Goal: Task Accomplishment & Management: Manage account settings

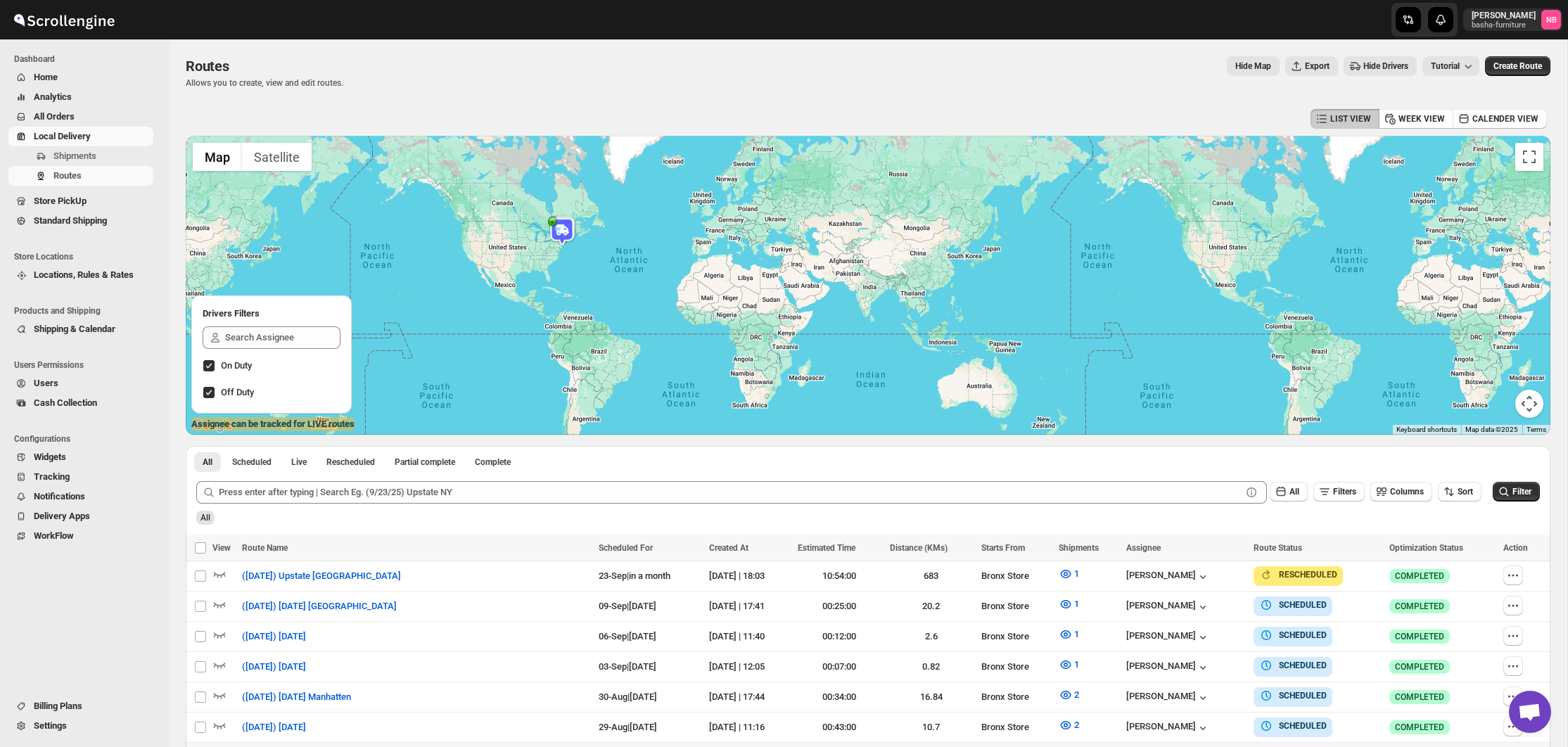
scroll to position [312, 0]
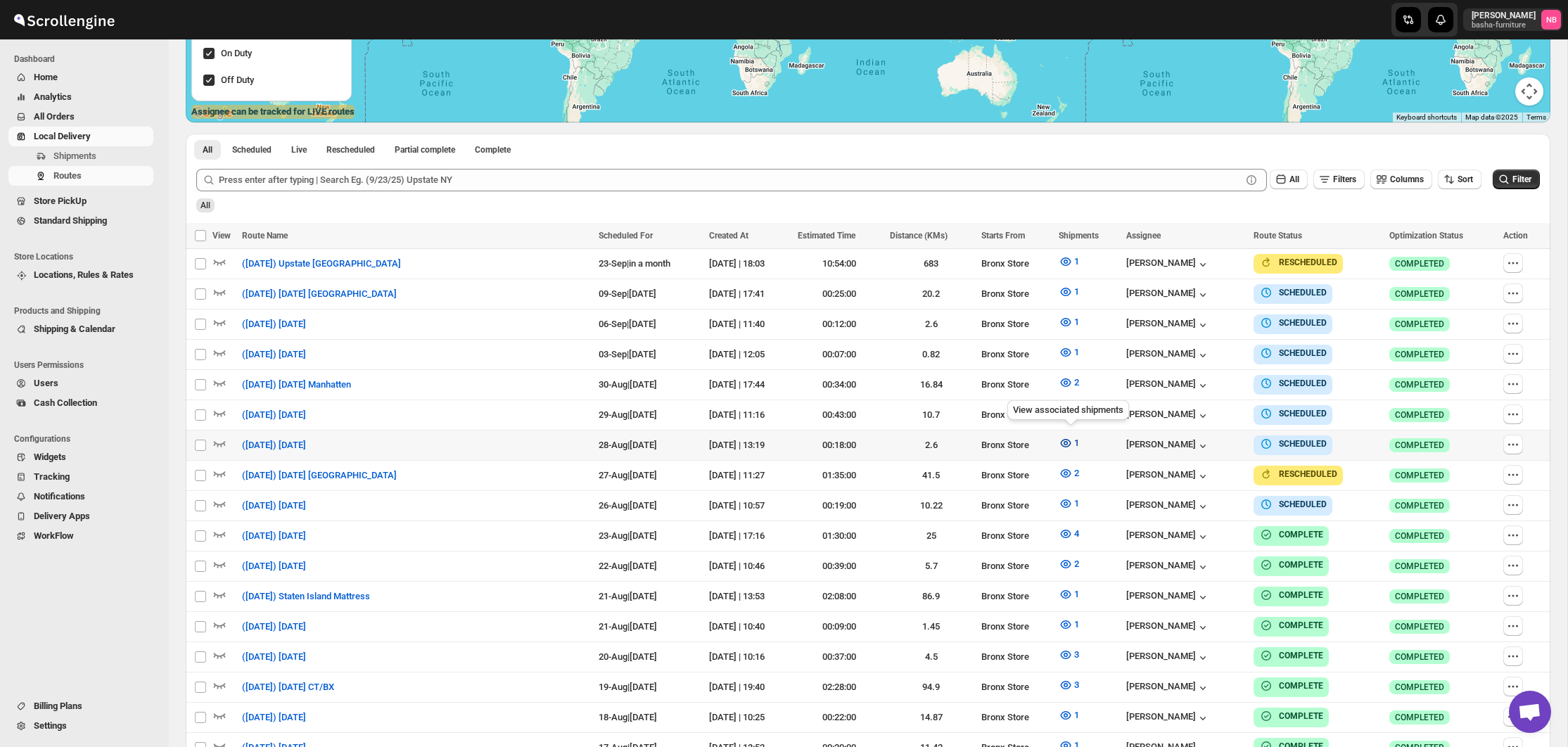
click at [1071, 439] on icon "button" at bounding box center [1066, 444] width 11 height 9
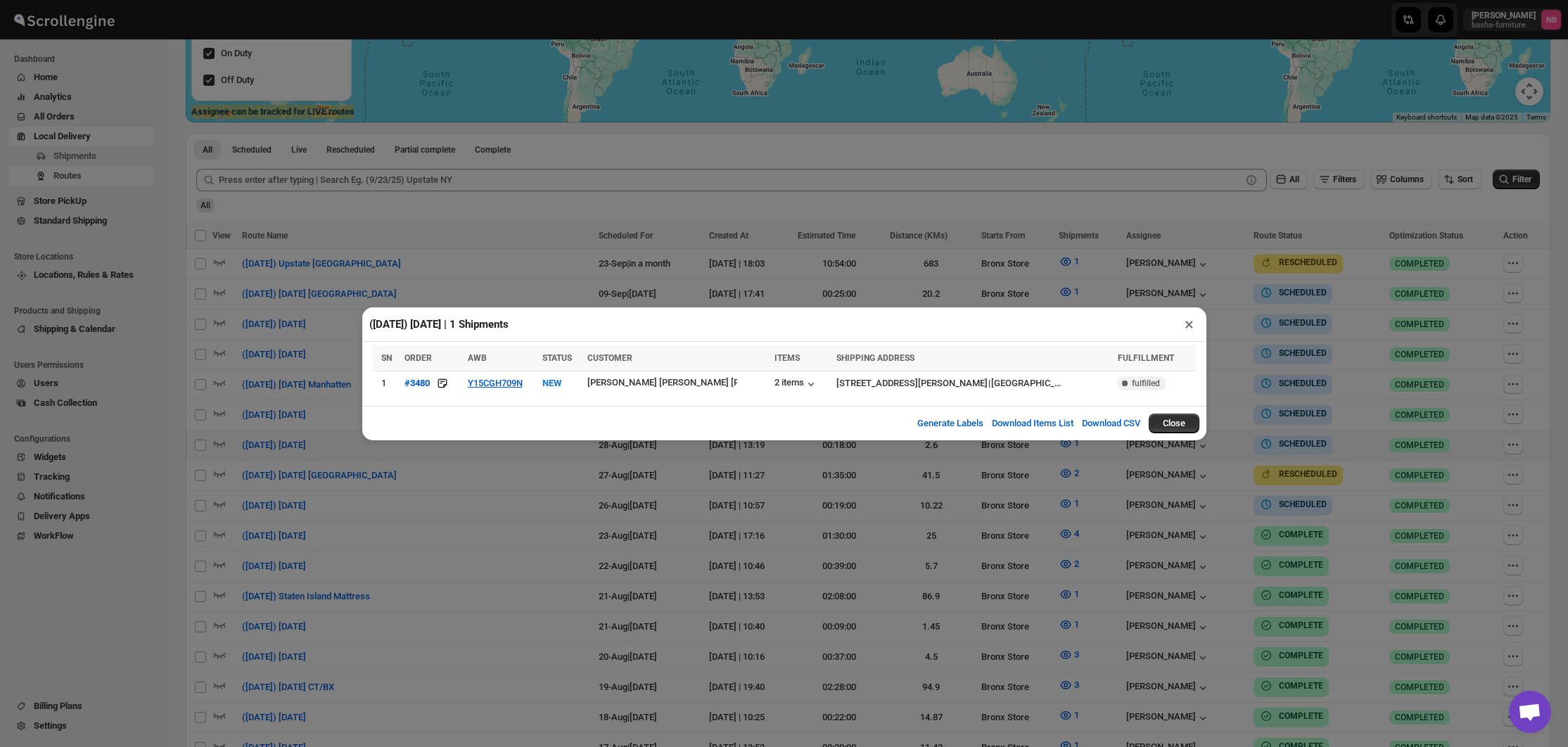
click at [755, 523] on div "([DATE]) [DATE] | 1 Shipments × SN ORDER AWB STATUS CUSTOMER ITEMS SHIPPING ADD…" at bounding box center [784, 374] width 1568 height 747
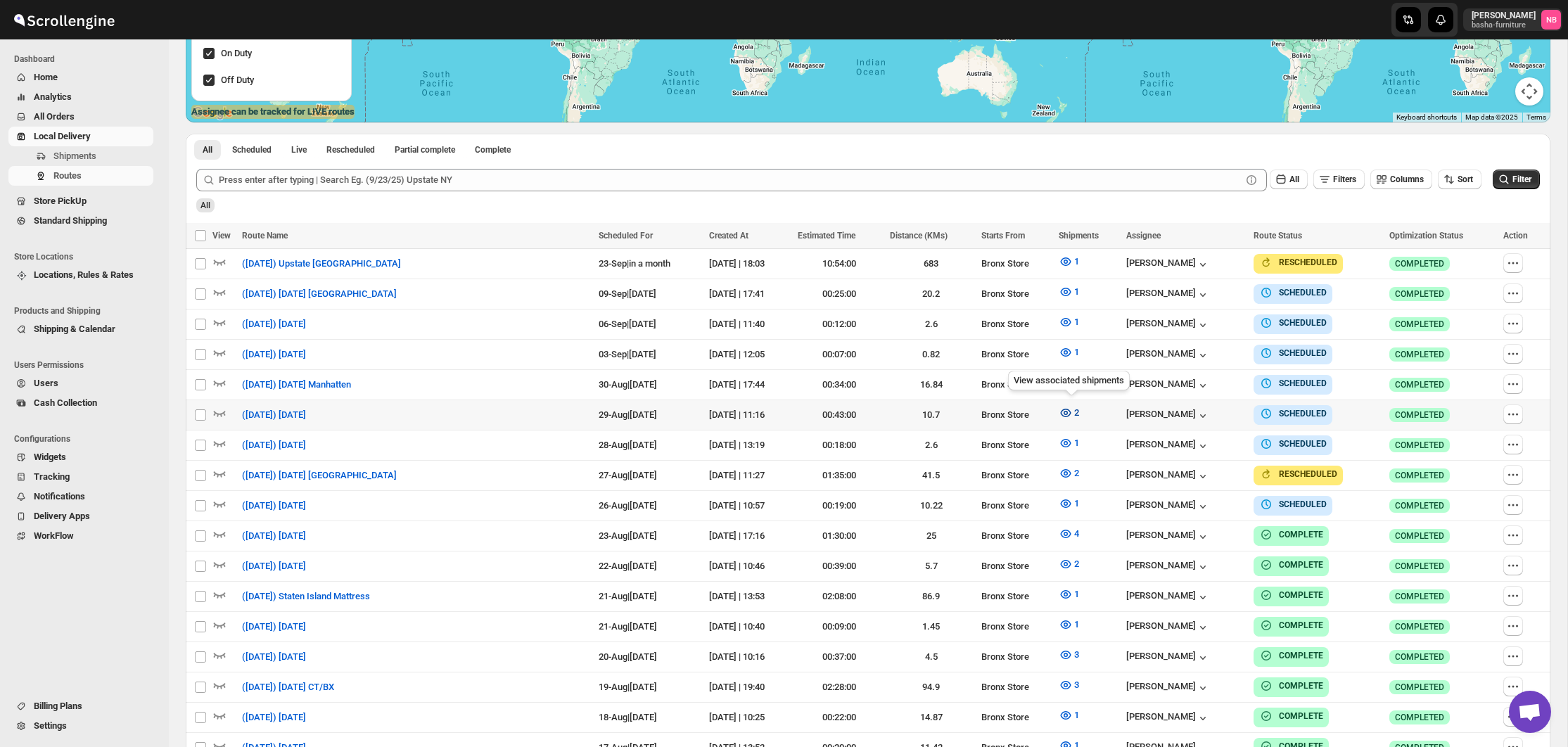
click at [1060, 412] on button "2" at bounding box center [1068, 413] width 37 height 22
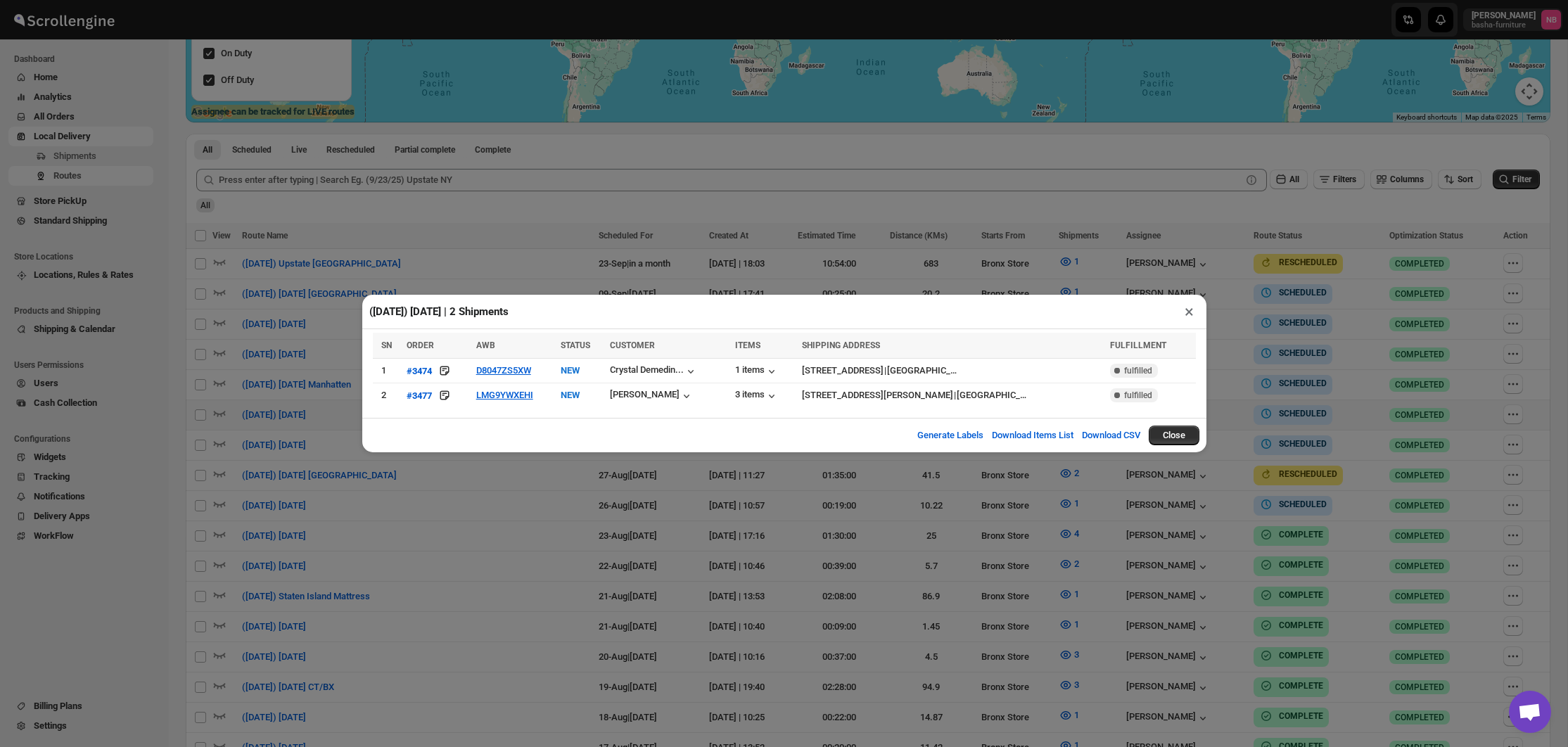
drag, startPoint x: 694, startPoint y: 480, endPoint x: 682, endPoint y: 481, distance: 12.0
click at [694, 481] on div "([DATE]) [DATE] | 2 Shipments × SN ORDER AWB STATUS CUSTOMER ITEMS SHIPPING ADD…" at bounding box center [784, 374] width 1568 height 747
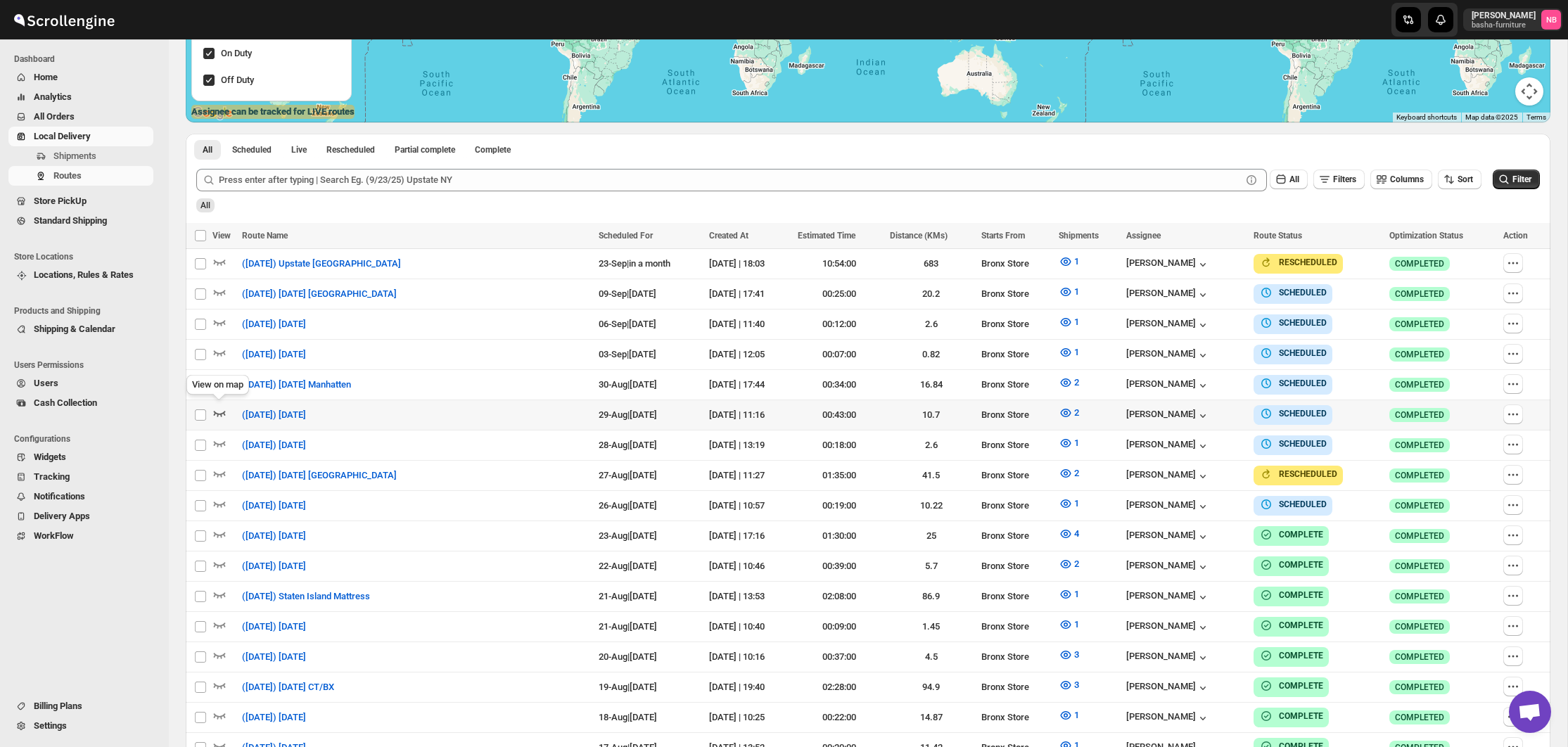
click at [216, 409] on icon "button" at bounding box center [219, 413] width 14 height 14
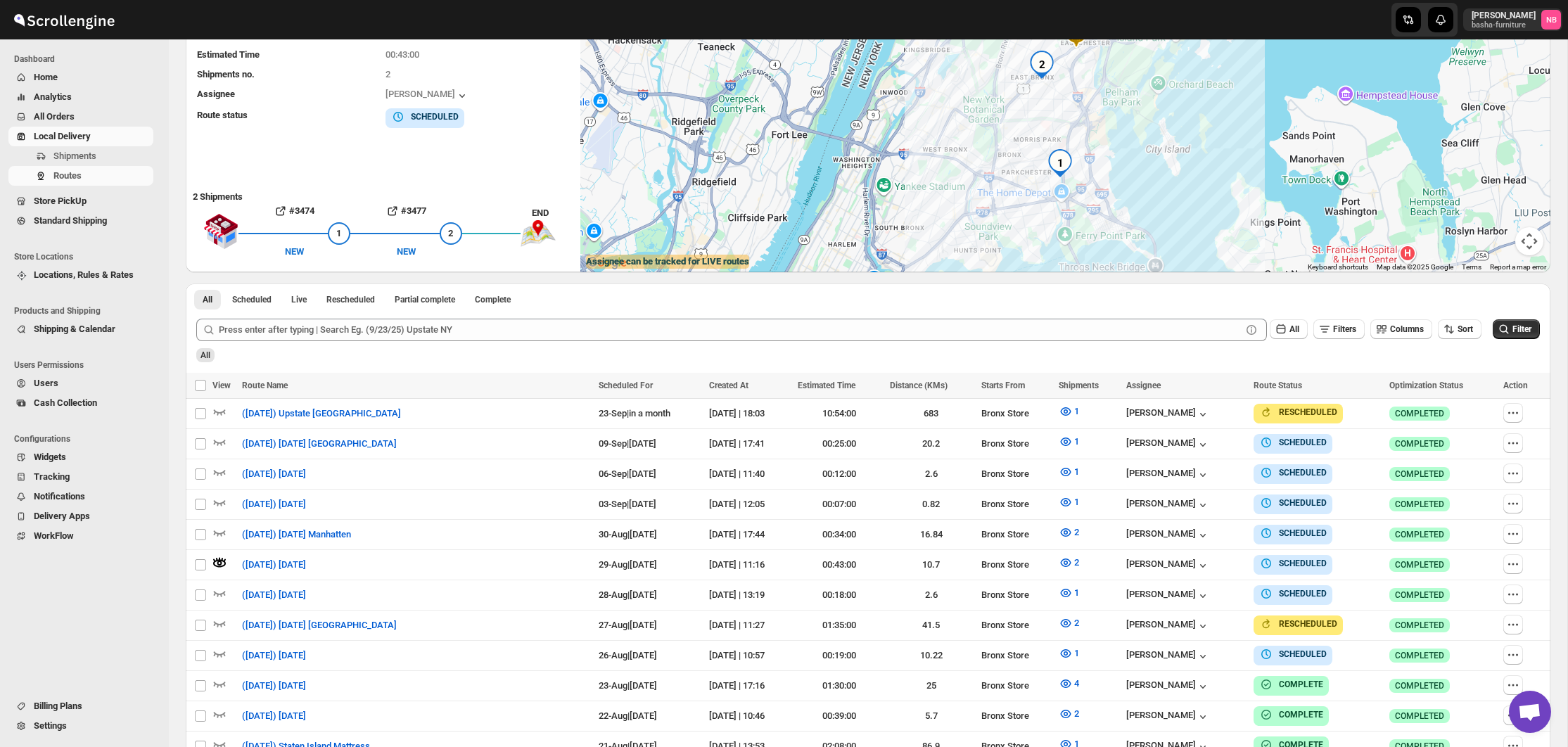
scroll to position [232, 0]
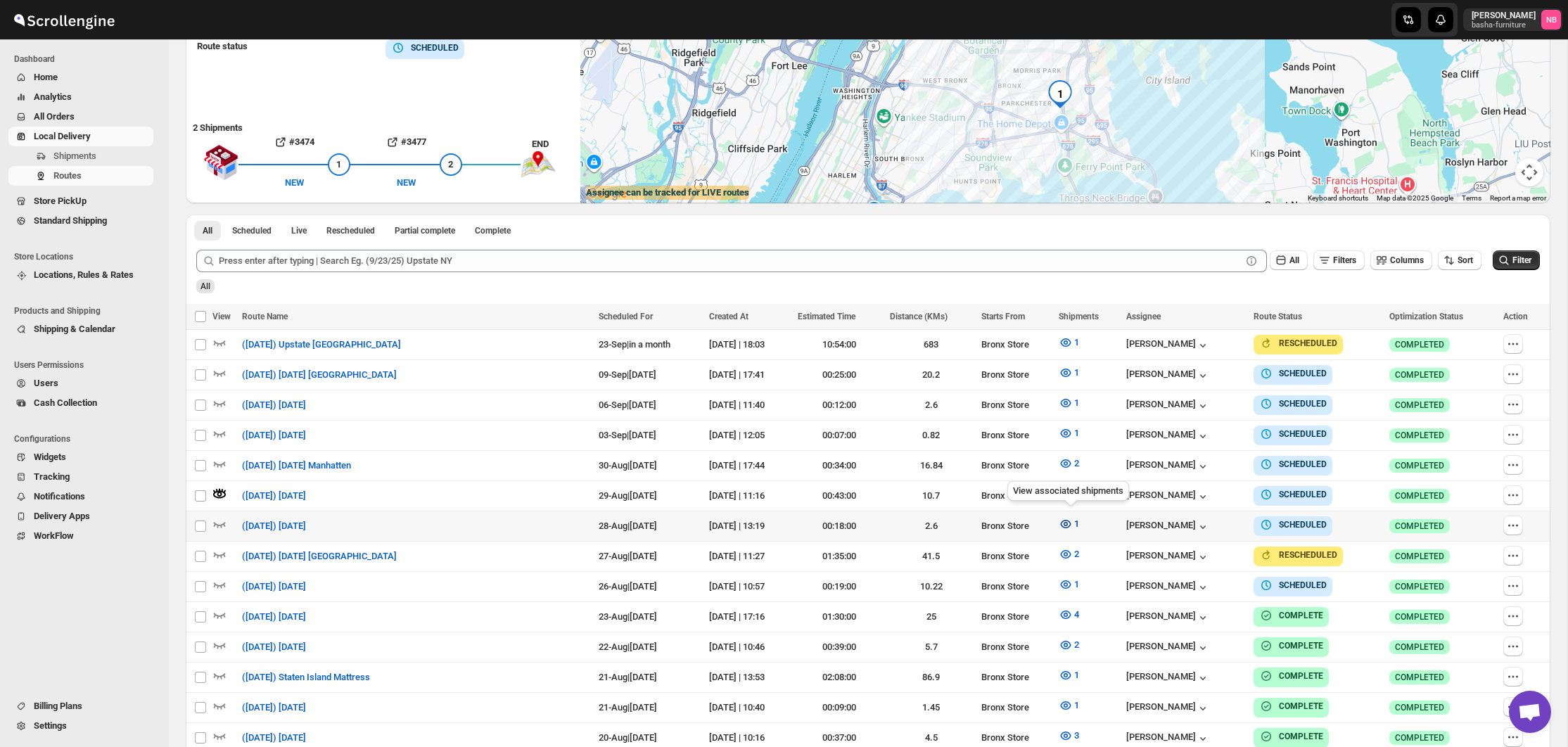
click at [1064, 521] on icon "button" at bounding box center [1066, 524] width 11 height 9
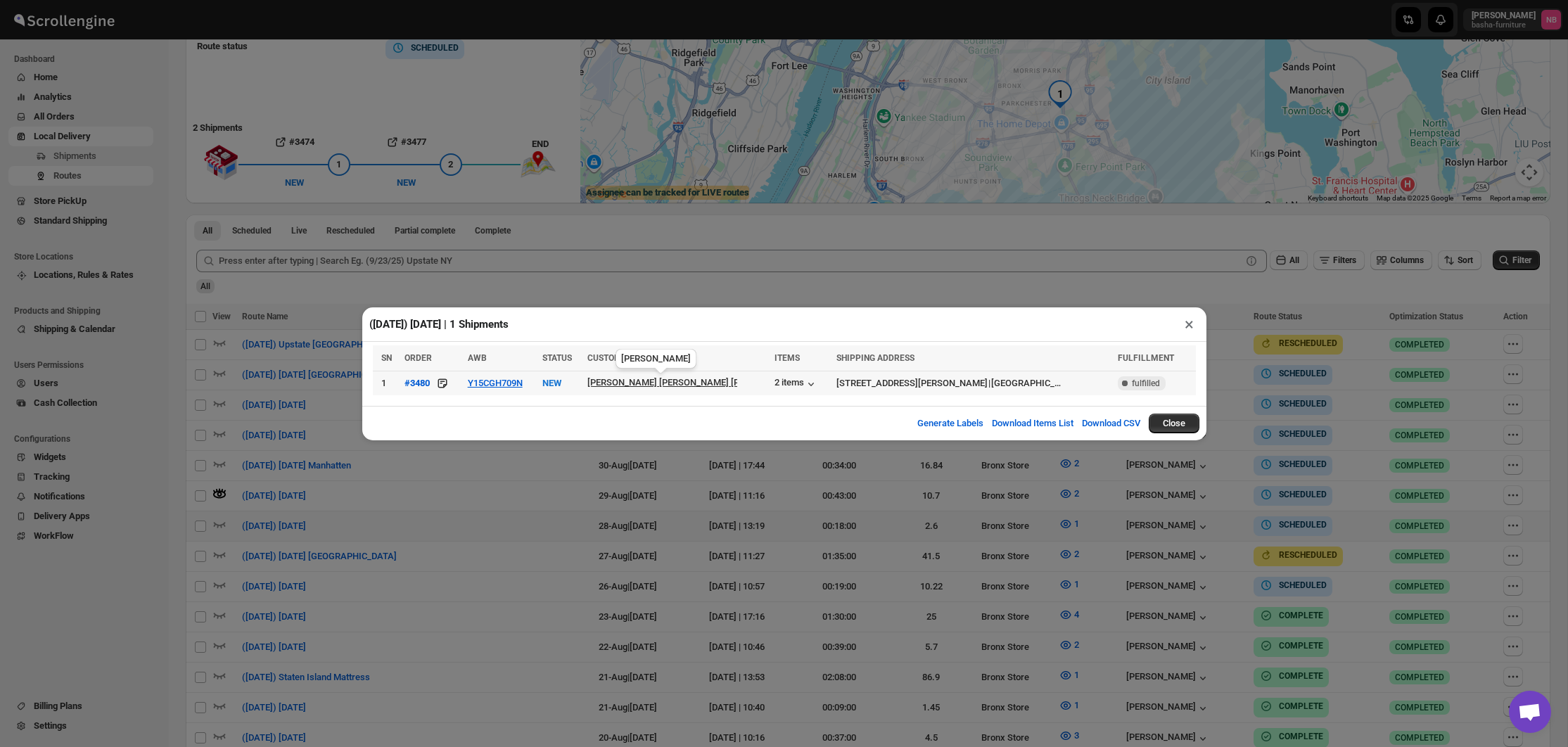
click at [694, 387] on div "[PERSON_NAME] [PERSON_NAME] [PERSON_NAME]..." at bounding box center [698, 382] width 222 height 11
click at [765, 287] on div "([DATE]) [DATE] | 1 Shipments × SN ORDER AWB STATUS CUSTOMER ITEMS SHIPPING ADD…" at bounding box center [784, 374] width 1568 height 747
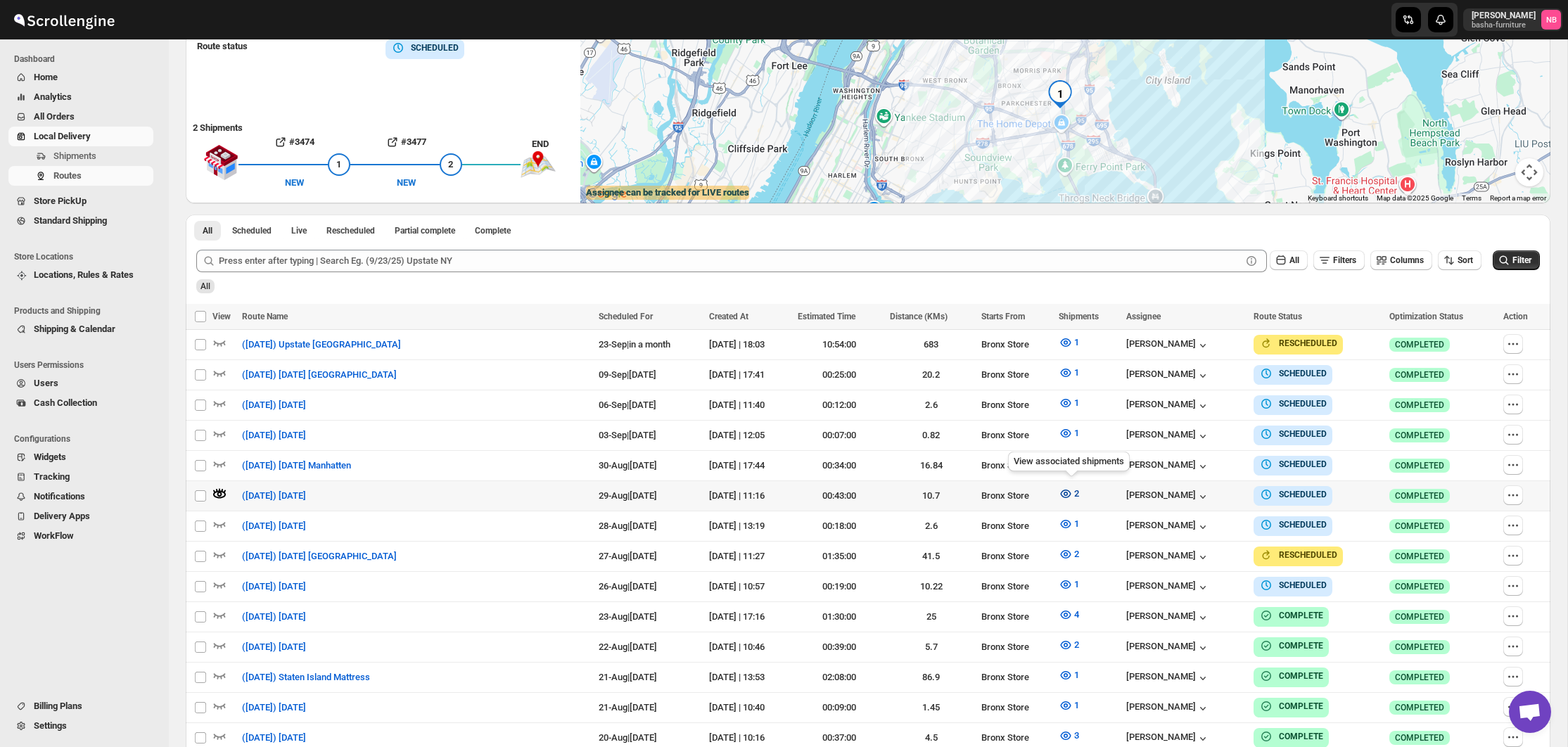
click at [1066, 493] on icon "button" at bounding box center [1066, 494] width 11 height 9
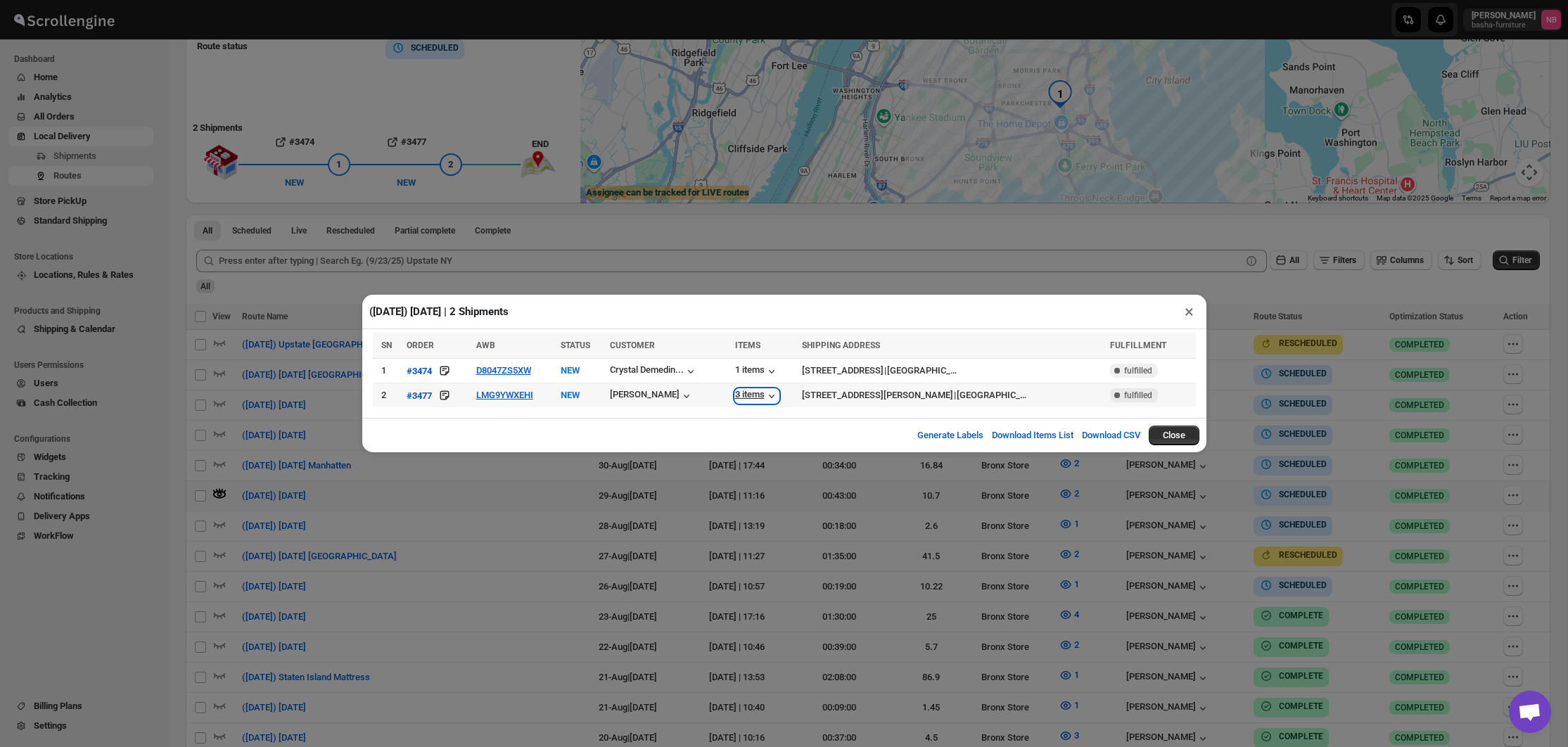
click at [759, 391] on div "3 items" at bounding box center [756, 396] width 43 height 14
click at [776, 367] on icon "button" at bounding box center [772, 372] width 14 height 14
drag, startPoint x: 1470, startPoint y: 361, endPoint x: 1428, endPoint y: 388, distance: 49.9
click at [1470, 361] on div "([DATE]) [DATE] | 2 Shipments × SN ORDER AWB STATUS CUSTOMER ITEMS SHIPPING ADD…" at bounding box center [784, 374] width 1568 height 747
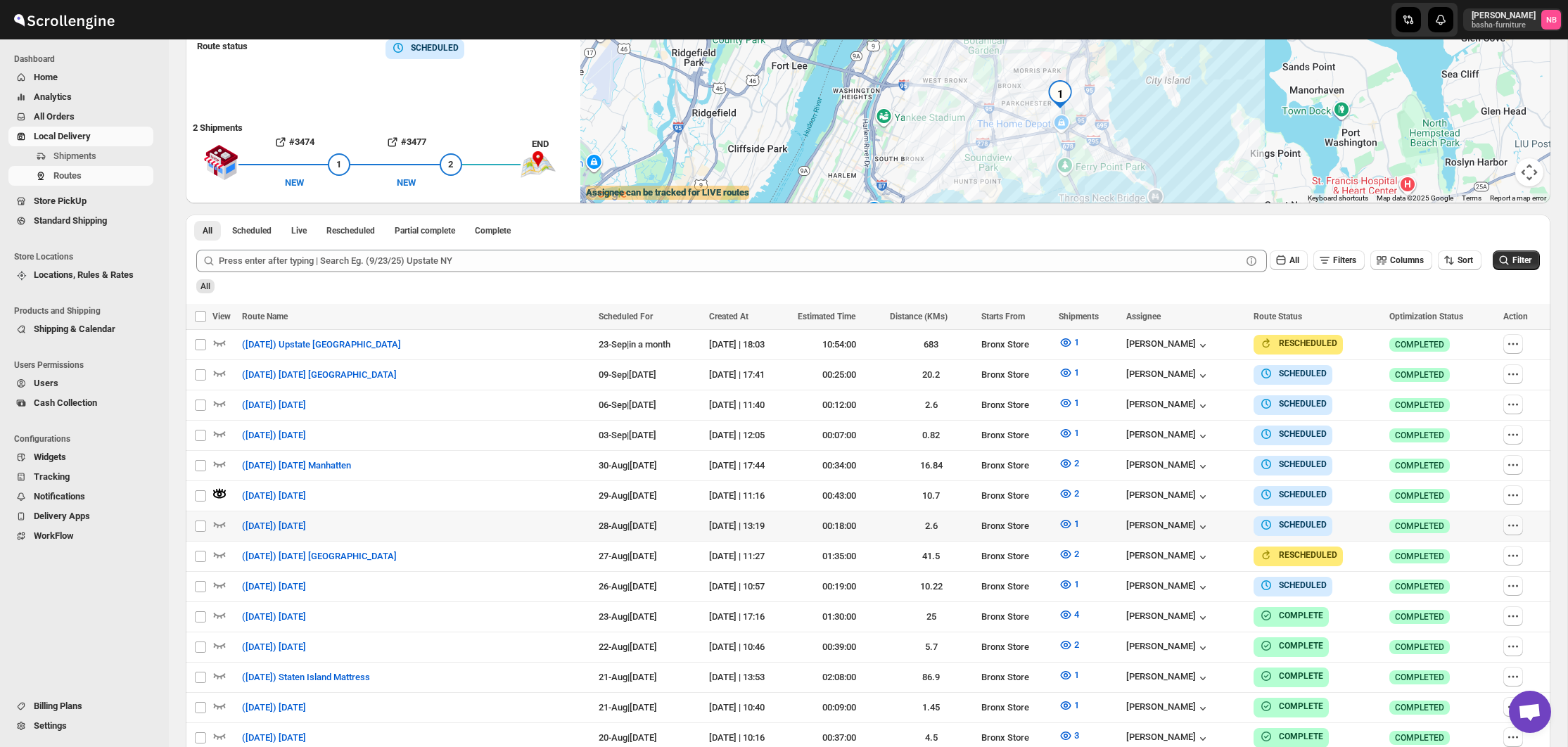
click at [1509, 524] on icon "button" at bounding box center [1513, 525] width 14 height 14
checkbox input "true"
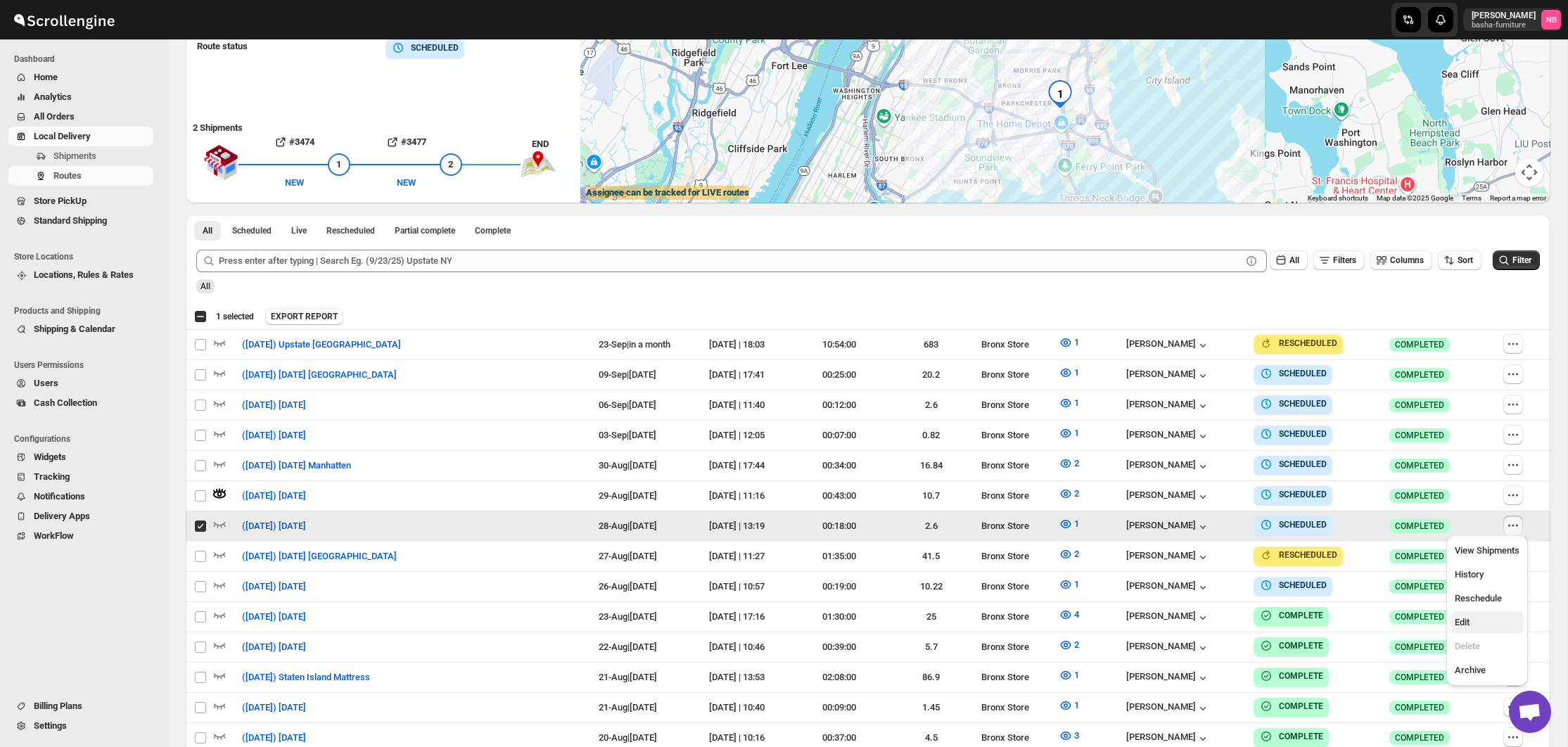
click at [1480, 612] on button "Edit" at bounding box center [1486, 622] width 73 height 22
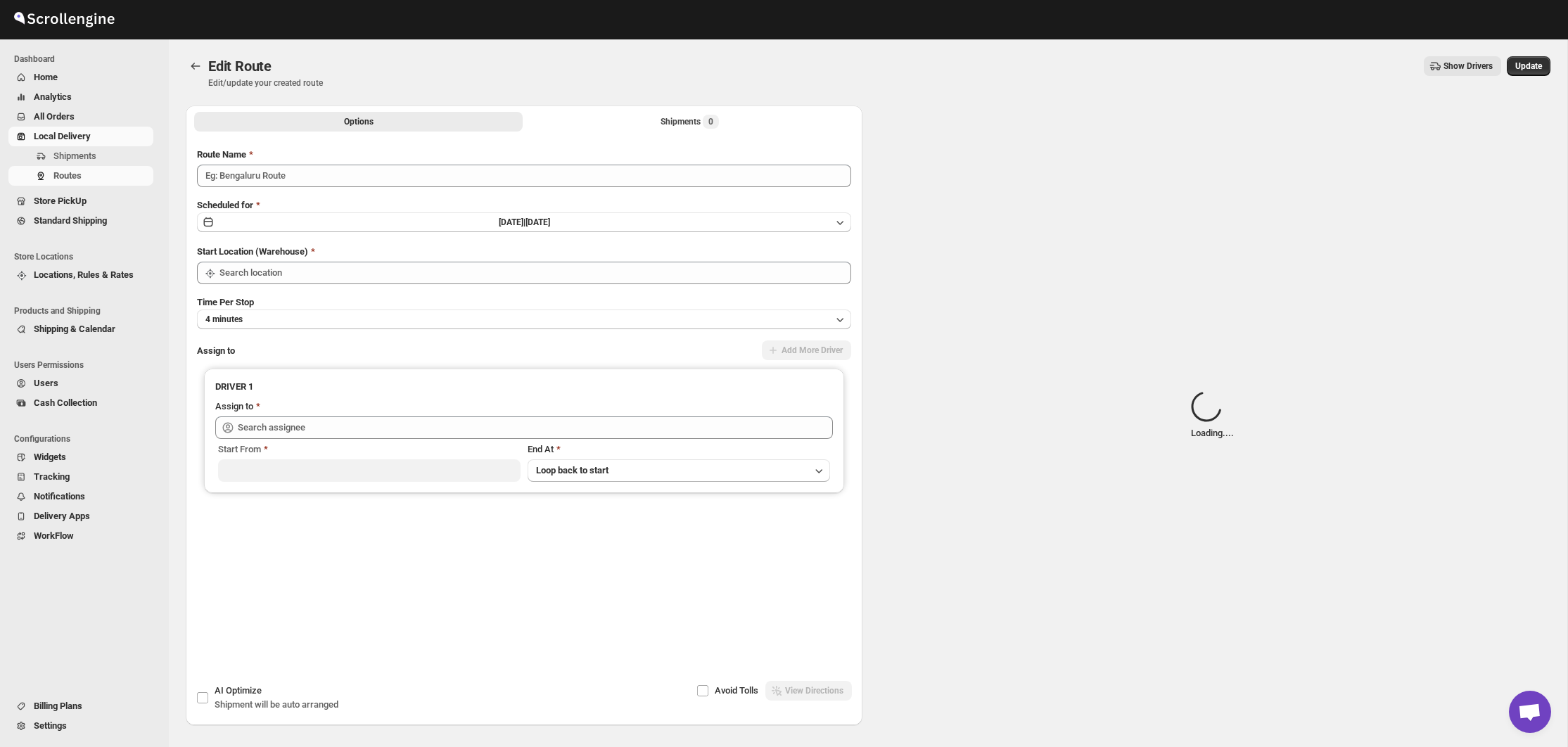
type input "([DATE]) [DATE]"
type input "[PERSON_NAME] ([EMAIL_ADDRESS][DOMAIN_NAME])"
type input "Bronx Store"
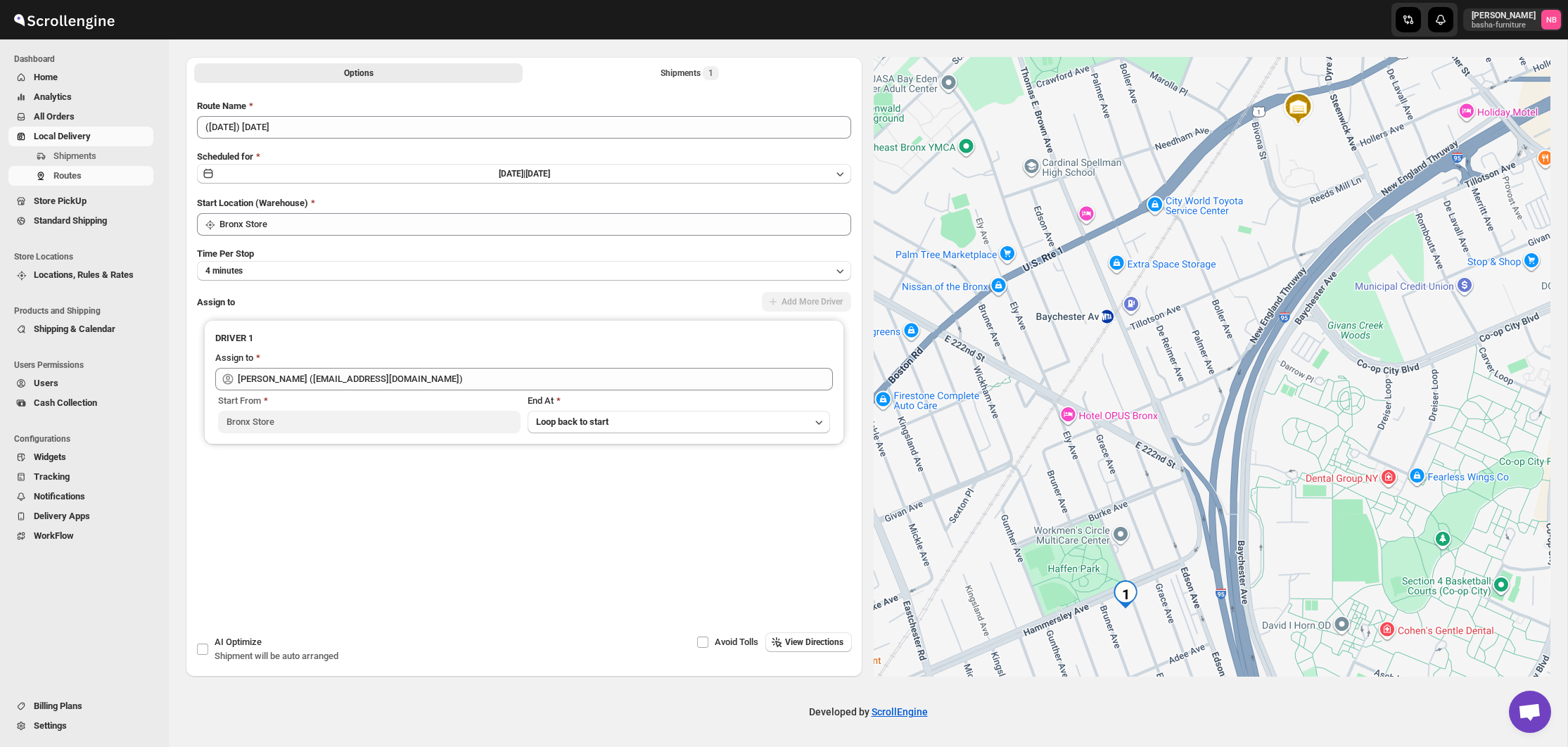
scroll to position [49, 0]
click at [657, 83] on div "Options Shipments 1 More views Options Shipments 1 More views" at bounding box center [524, 72] width 677 height 31
click at [656, 77] on button "Shipments 1" at bounding box center [689, 73] width 328 height 20
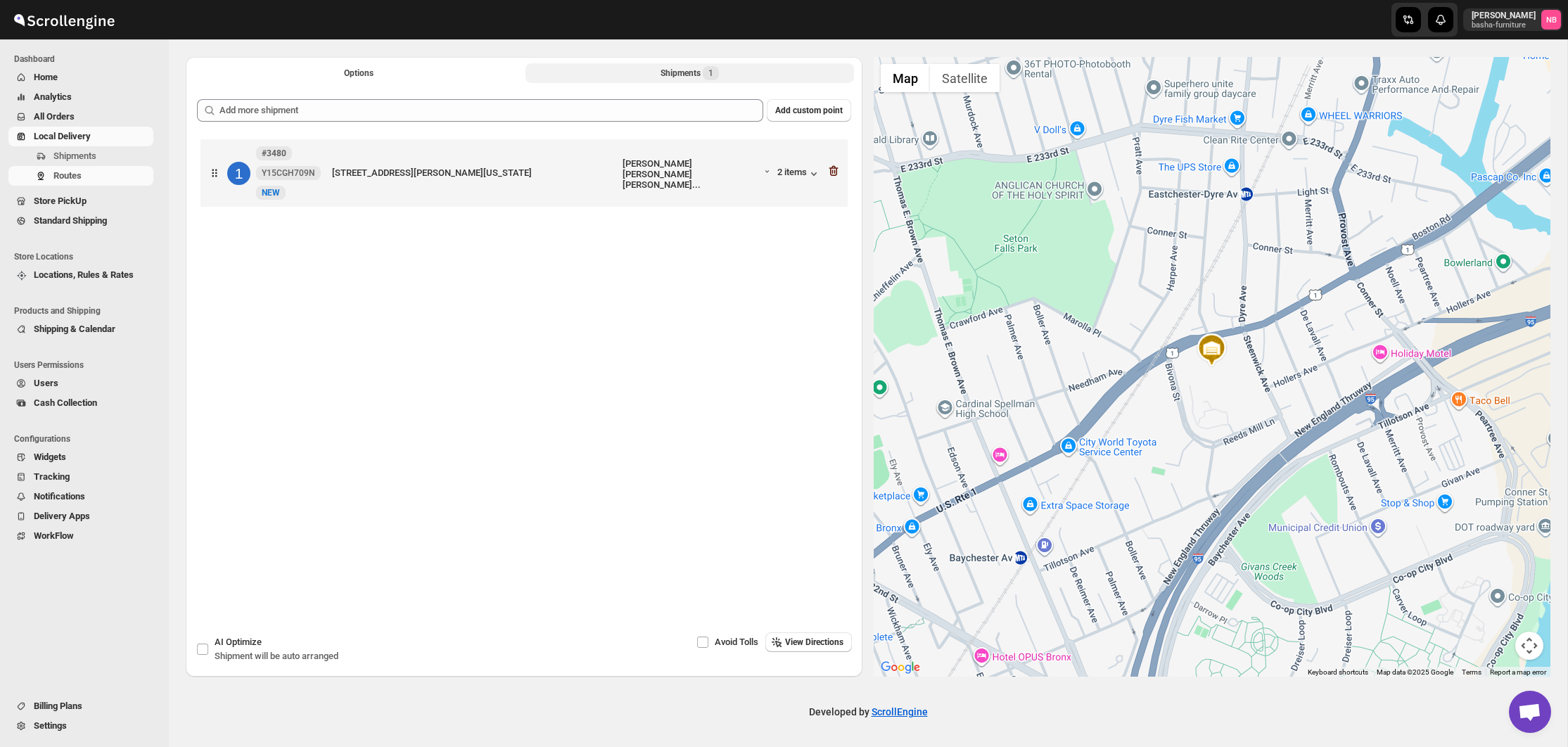
click at [831, 171] on icon "button" at bounding box center [833, 171] width 14 height 14
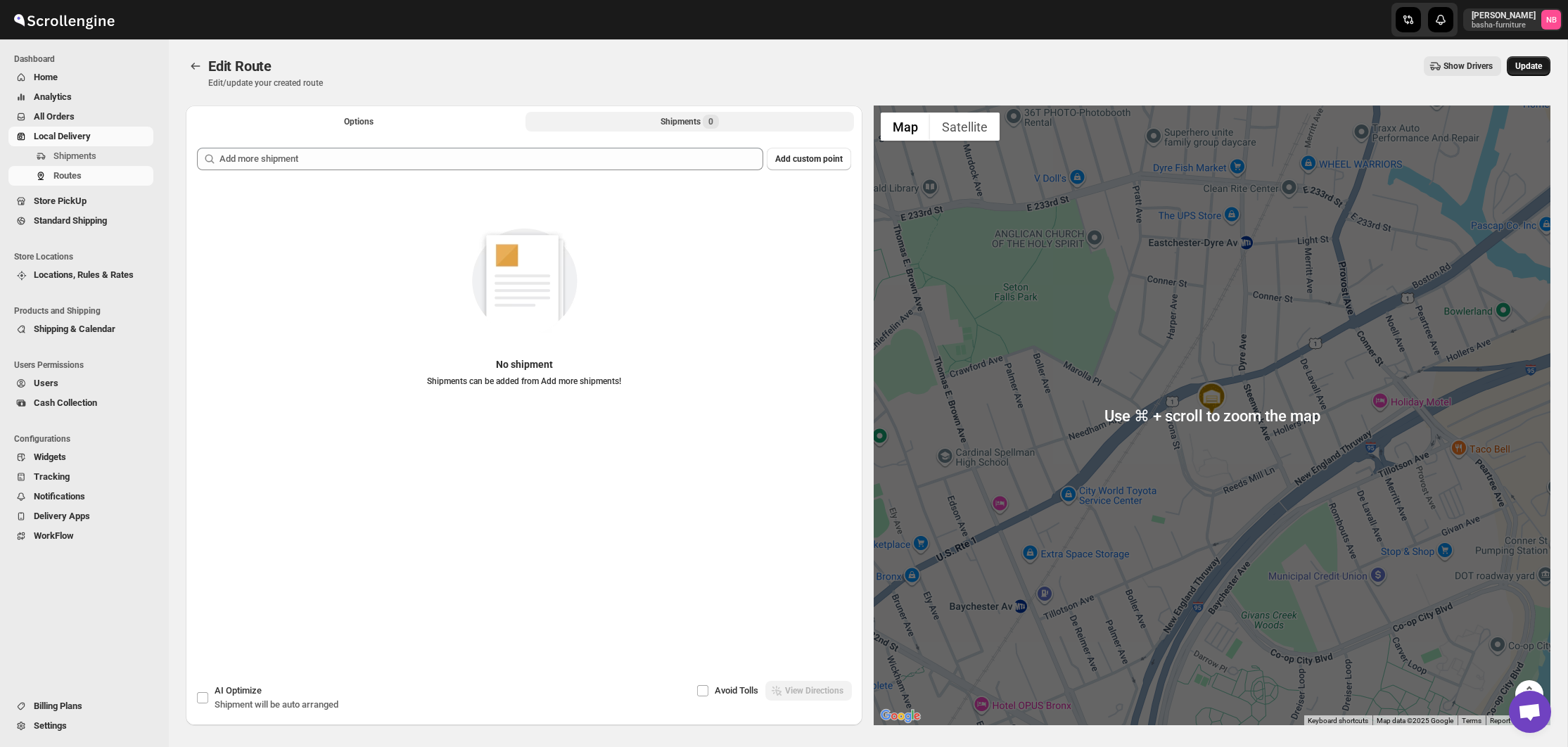
scroll to position [0, 0]
click at [1523, 66] on span "Update" at bounding box center [1528, 66] width 27 height 12
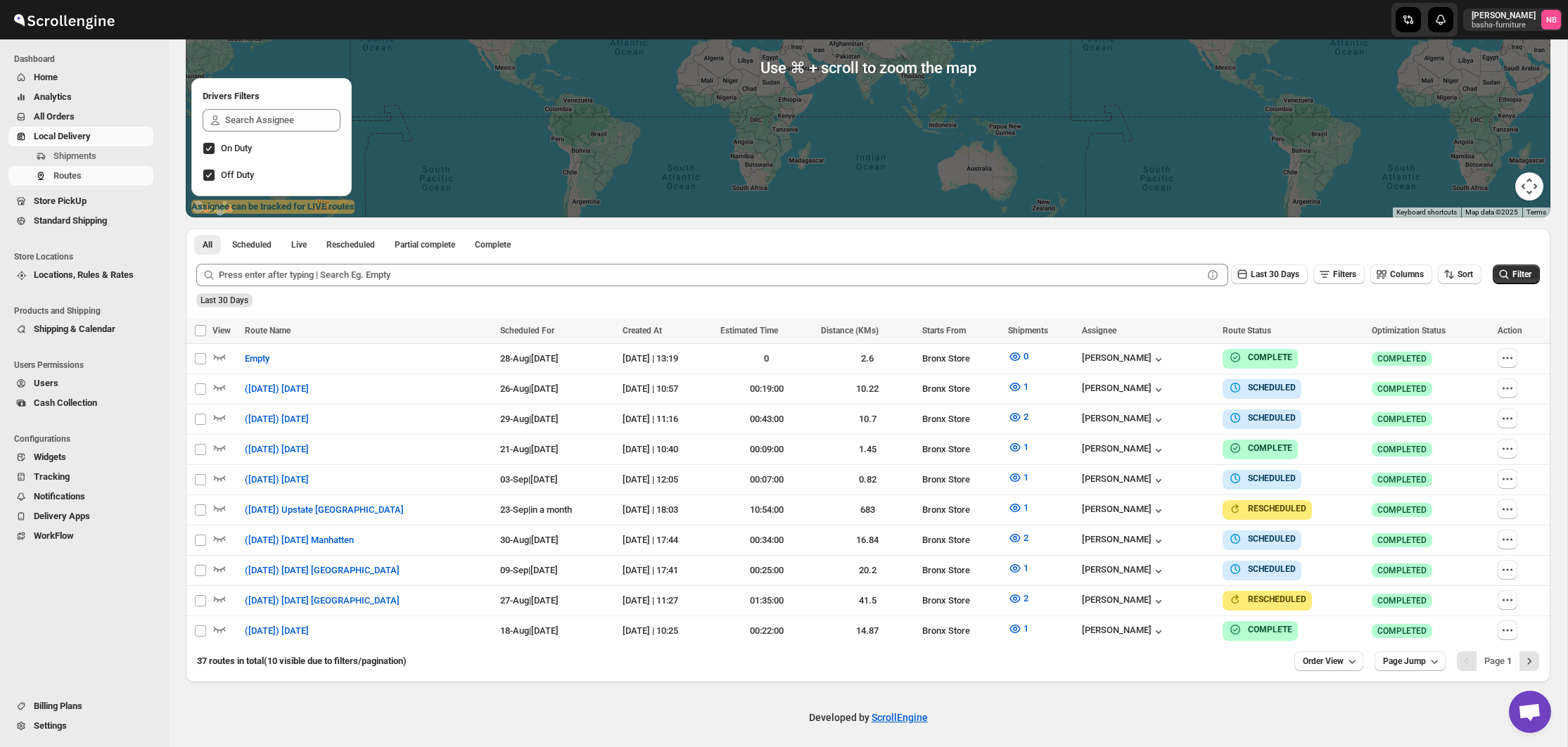
scroll to position [216, 0]
click at [1457, 276] on span "Sort" at bounding box center [1464, 274] width 15 height 10
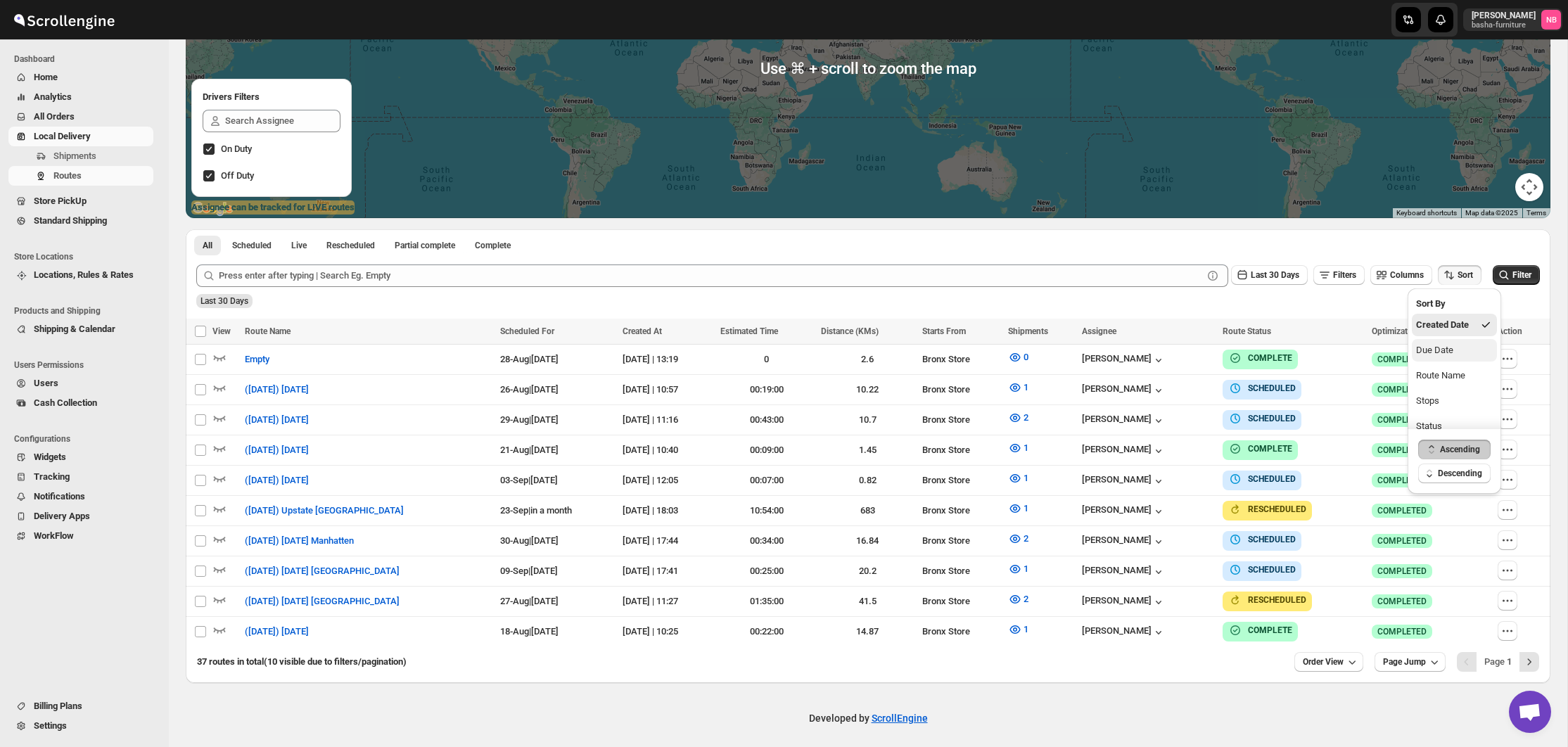
click at [1452, 342] on button "Due Date" at bounding box center [1454, 350] width 85 height 22
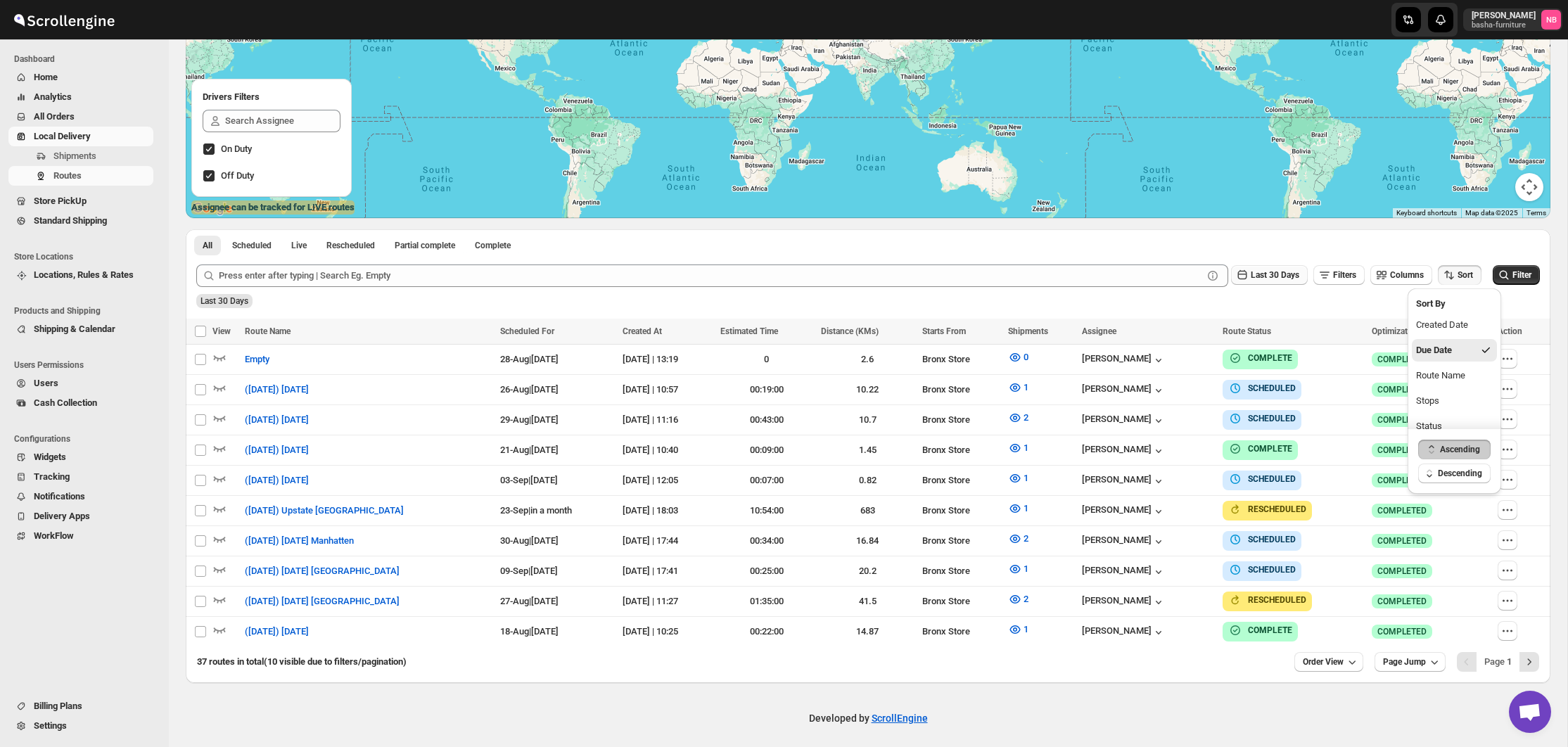
click at [1274, 282] on button "Last 30 Days" at bounding box center [1269, 275] width 76 height 20
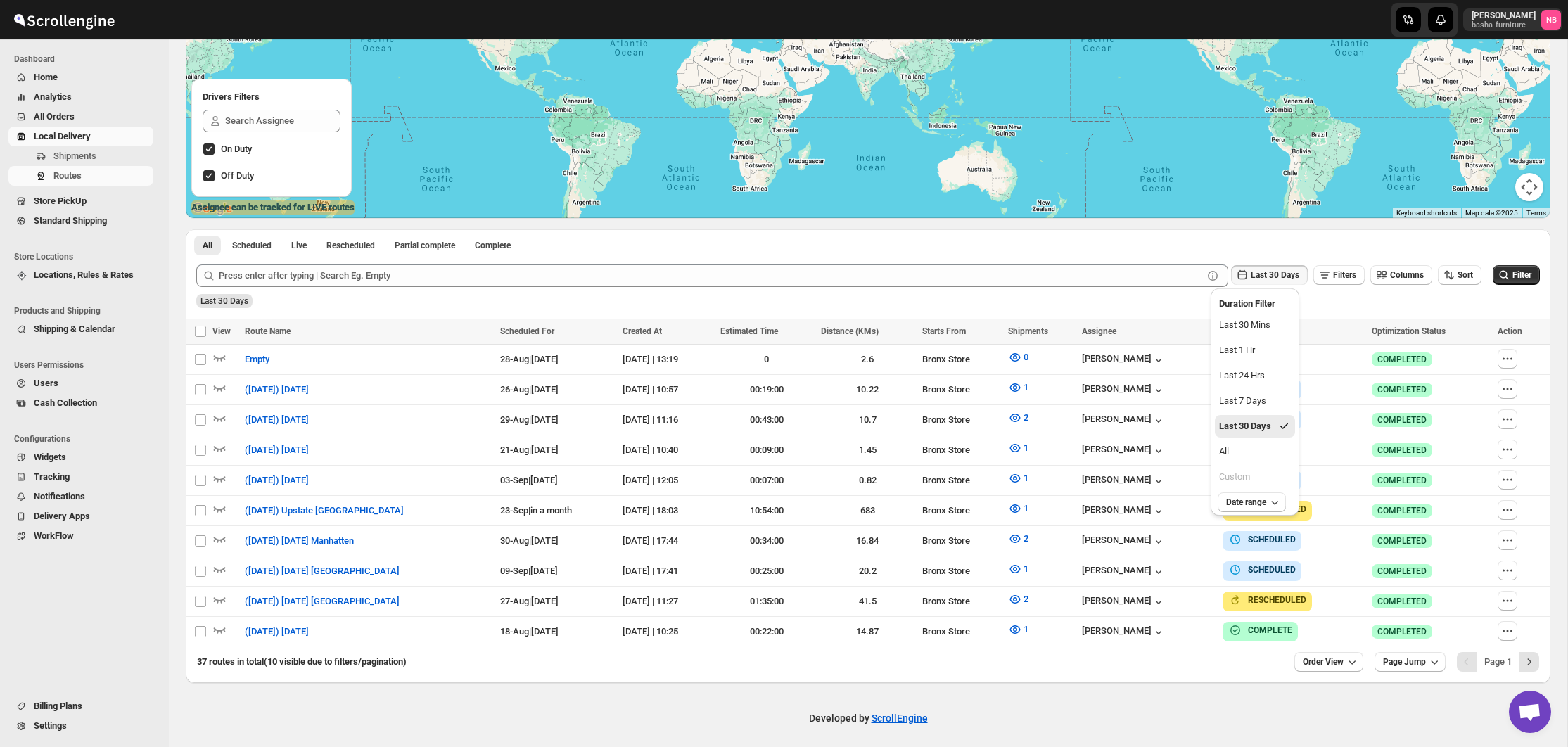
drag, startPoint x: 1255, startPoint y: 452, endPoint x: 1335, endPoint y: 419, distance: 86.5
click at [1255, 452] on button "All" at bounding box center [1255, 451] width 80 height 22
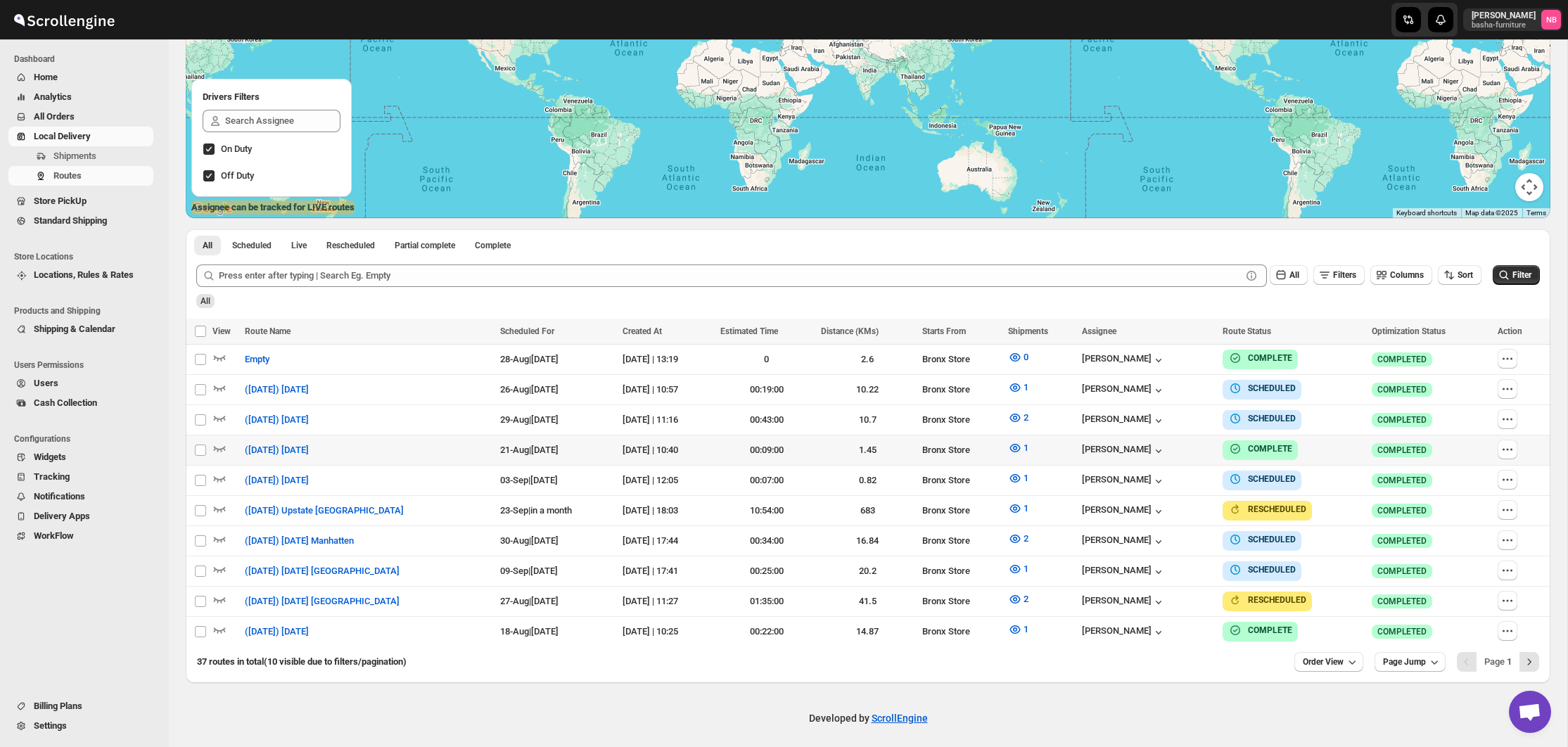
click at [1498, 275] on icon "submit" at bounding box center [1504, 275] width 14 height 14
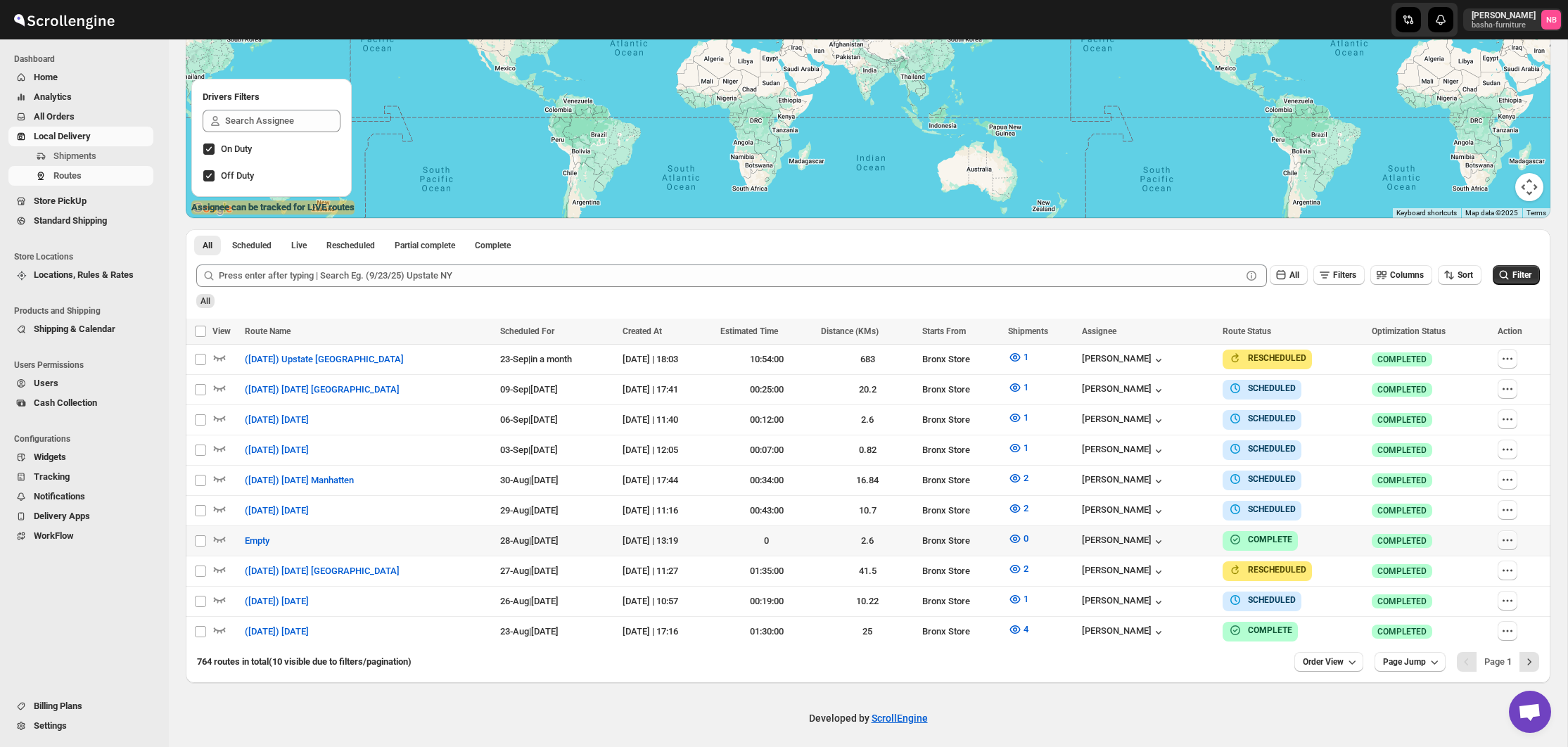
click at [1505, 536] on icon "button" at bounding box center [1508, 540] width 14 height 14
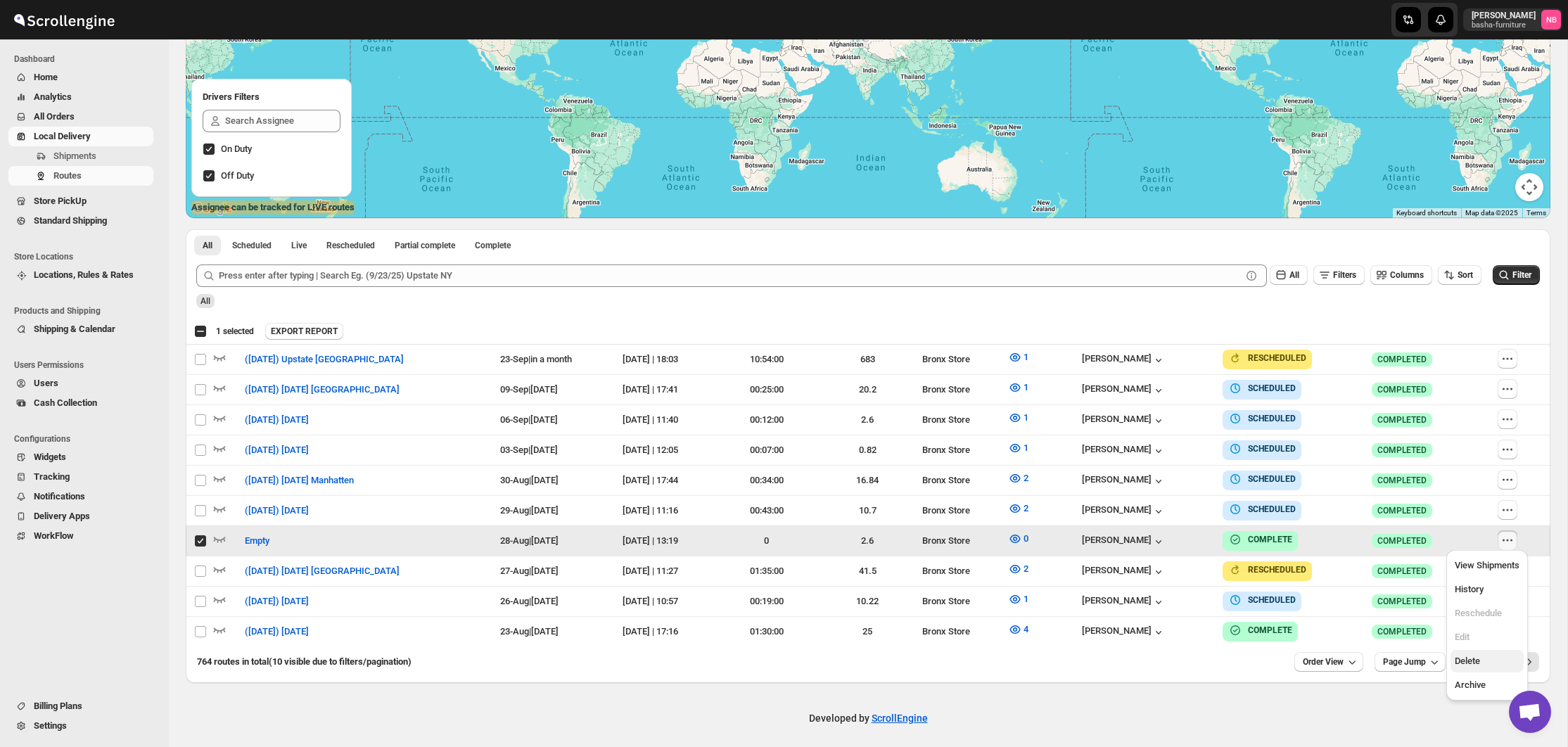
click at [1469, 655] on span "Delete" at bounding box center [1486, 661] width 65 height 14
checkbox input "false"
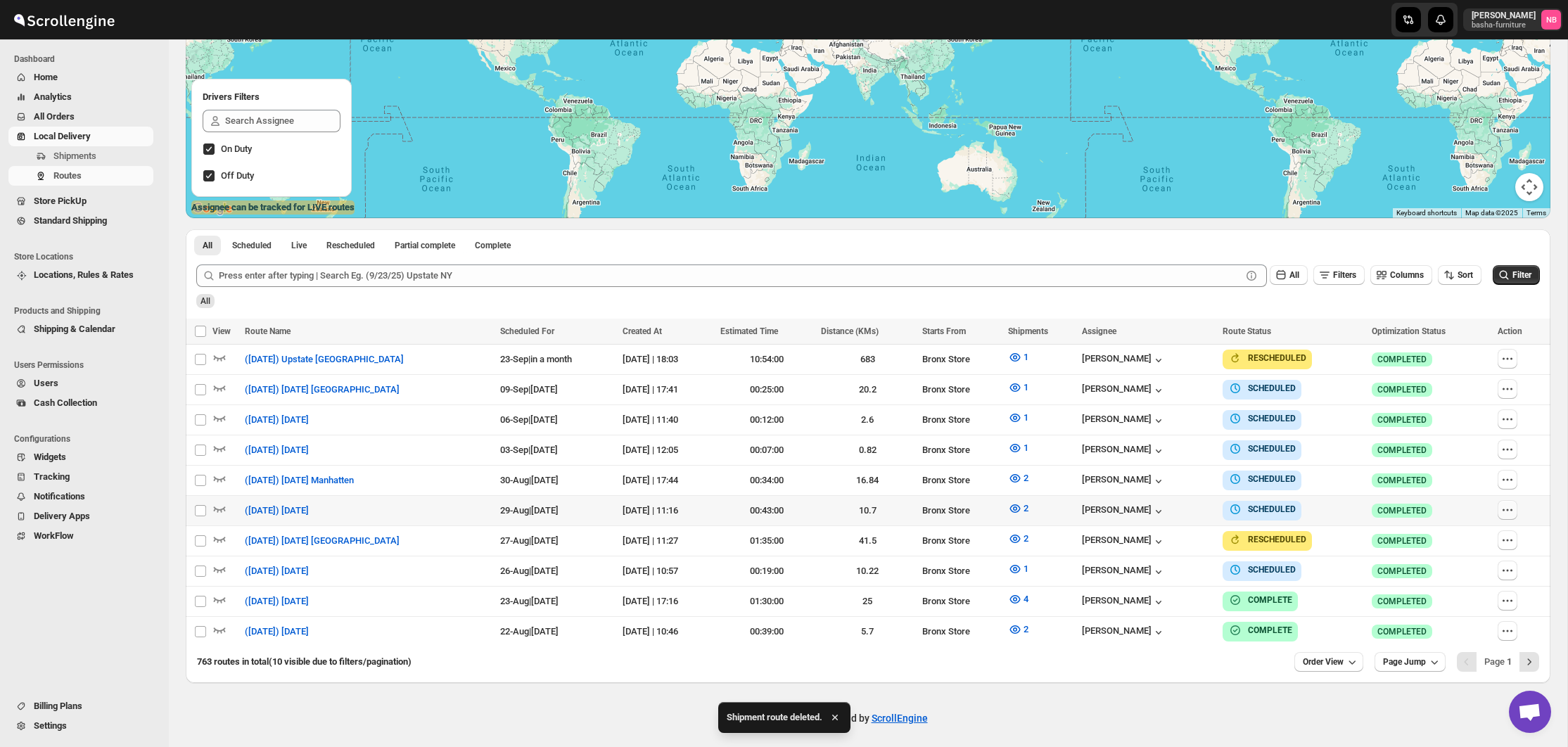
click at [1512, 509] on icon "button" at bounding box center [1508, 510] width 14 height 14
checkbox input "true"
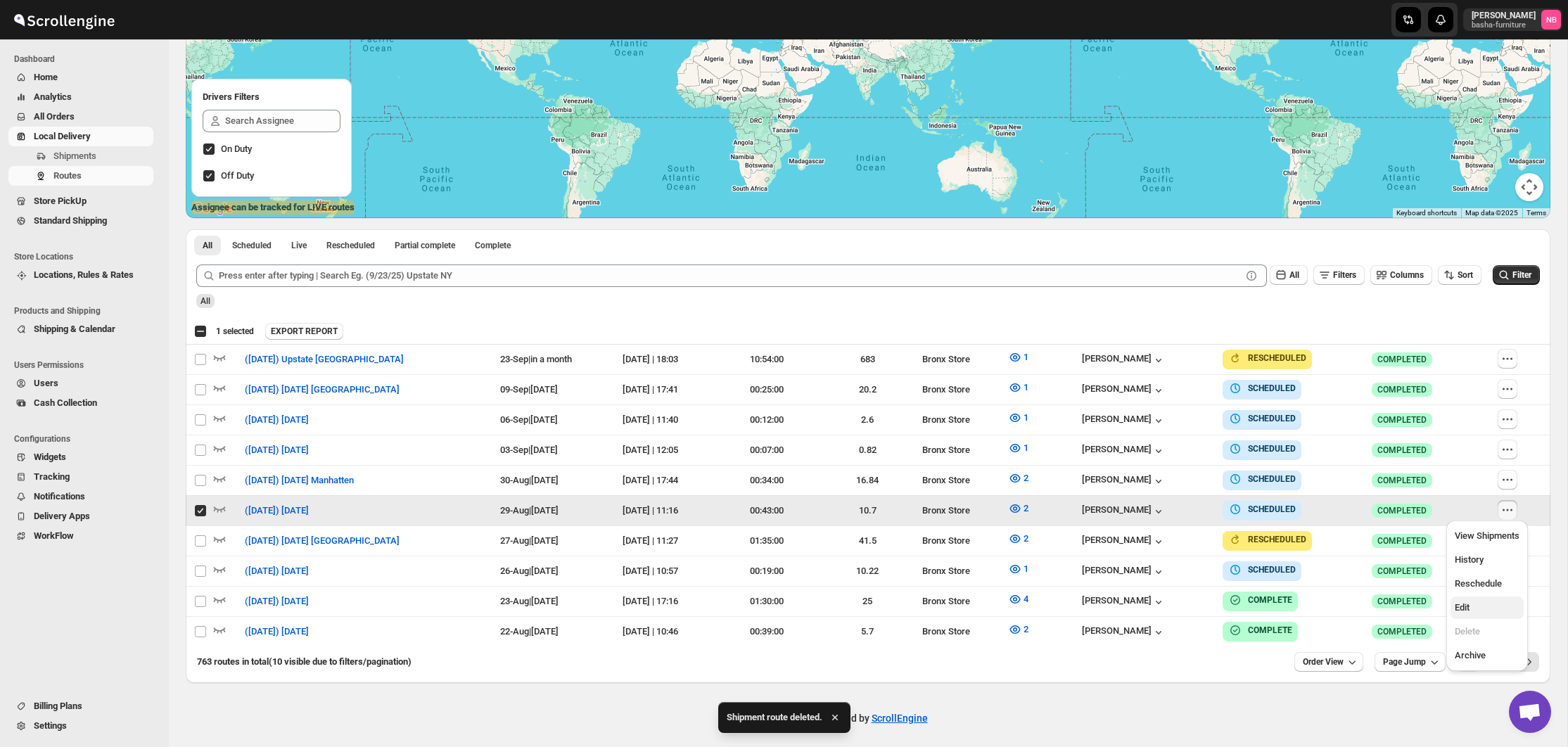
click at [1473, 600] on button "Edit" at bounding box center [1486, 607] width 73 height 22
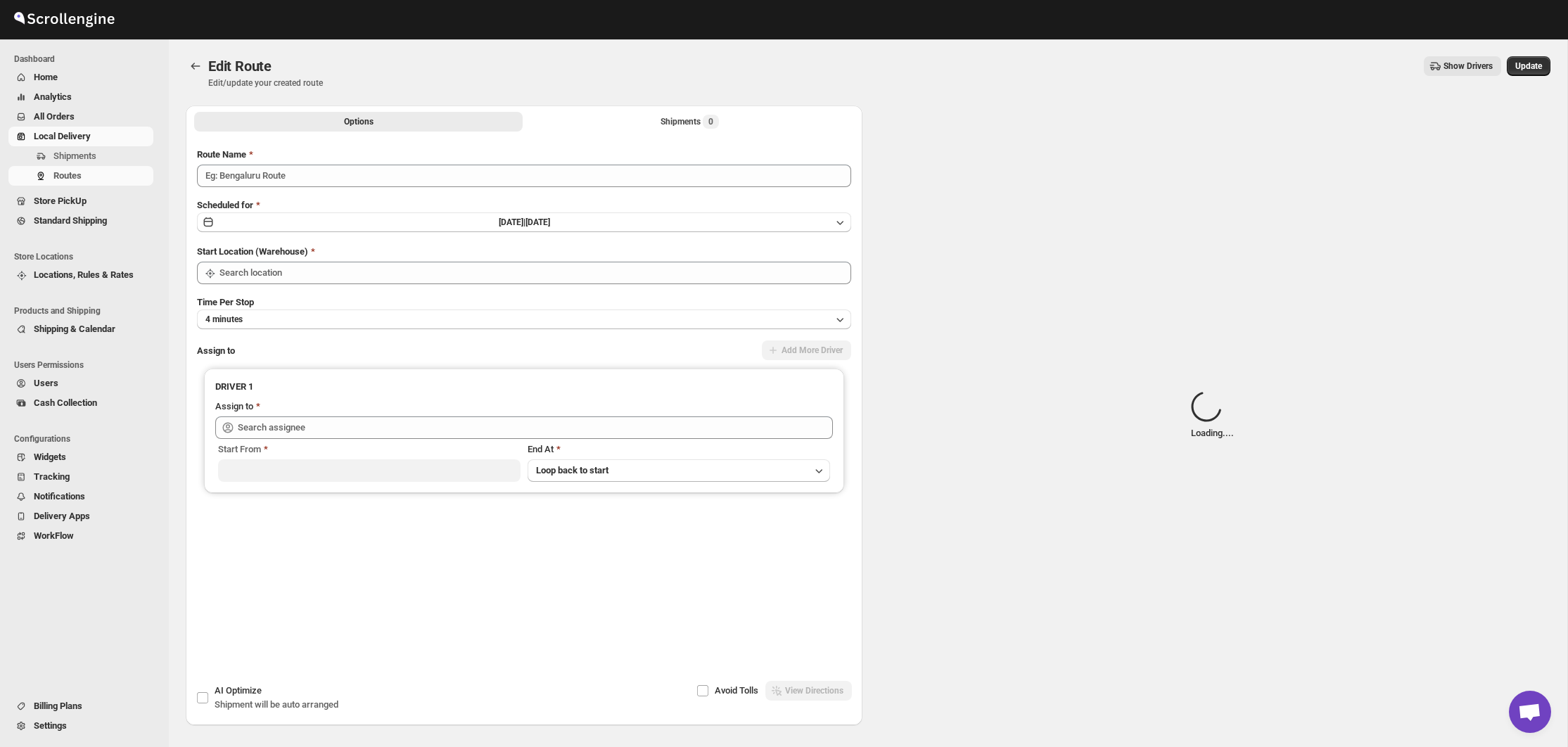
type input "([DATE]) [DATE]"
click at [657, 126] on div "Shipments Loading..." at bounding box center [689, 122] width 90 height 14
type input "Bronx Store"
type input "[PERSON_NAME] ([EMAIL_ADDRESS][DOMAIN_NAME])"
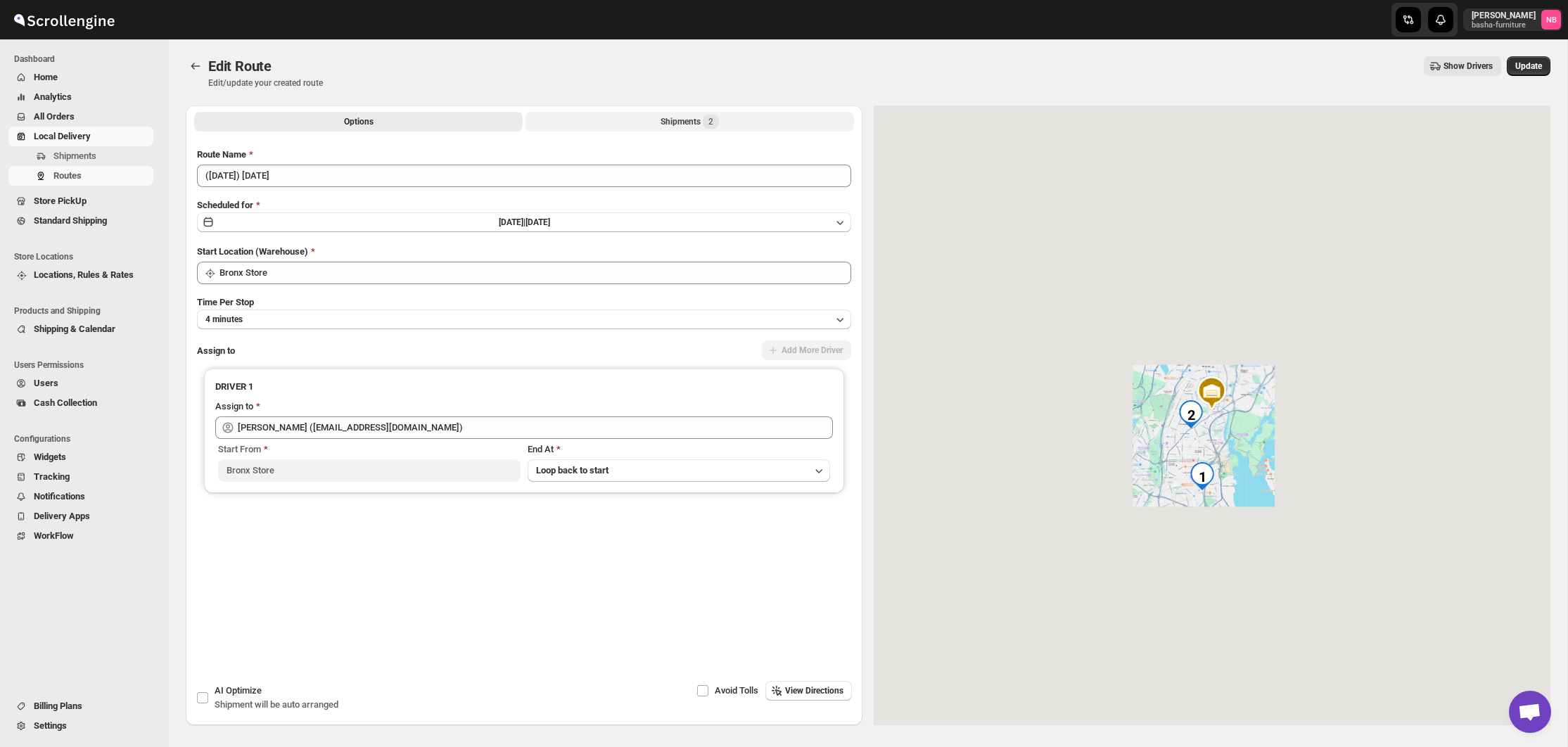
click at [658, 126] on button "Shipments 2" at bounding box center [689, 122] width 328 height 20
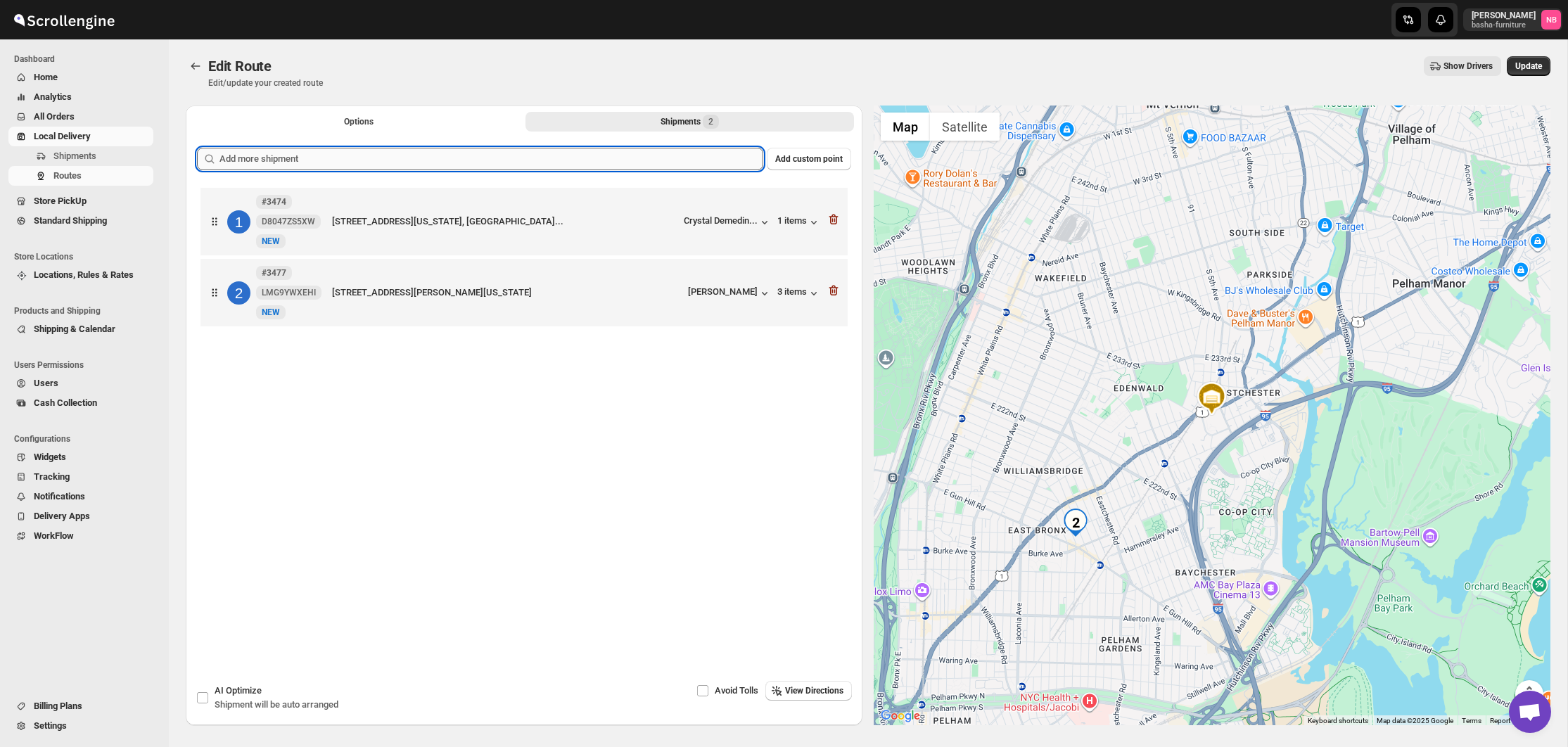
click at [579, 156] on input "text" at bounding box center [491, 158] width 544 height 22
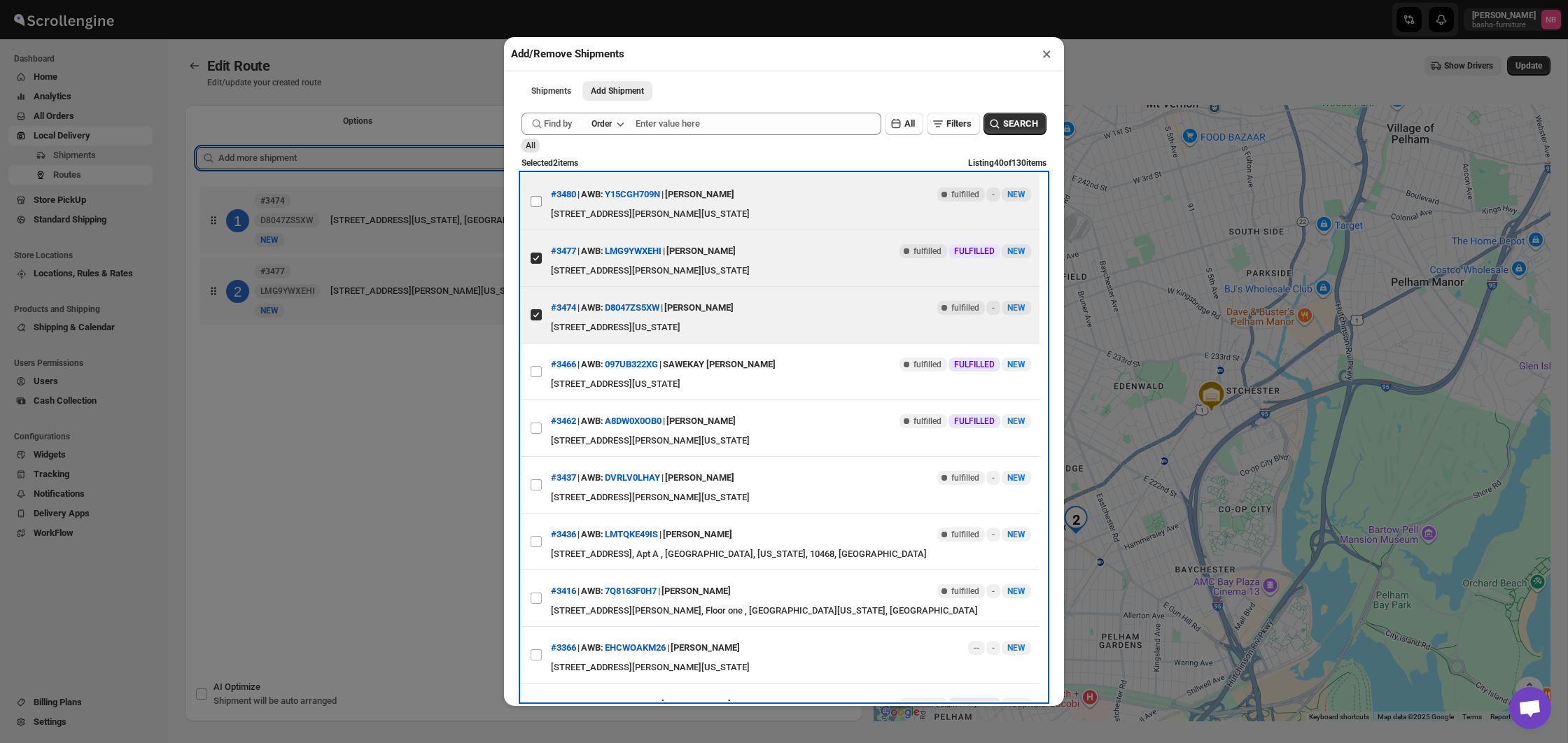
drag, startPoint x: 536, startPoint y: 204, endPoint x: 531, endPoint y: 212, distance: 9.4
click at [536, 204] on input "View details for 68ac9acefc41024ff29d4957" at bounding box center [536, 201] width 11 height 11
checkbox input "true"
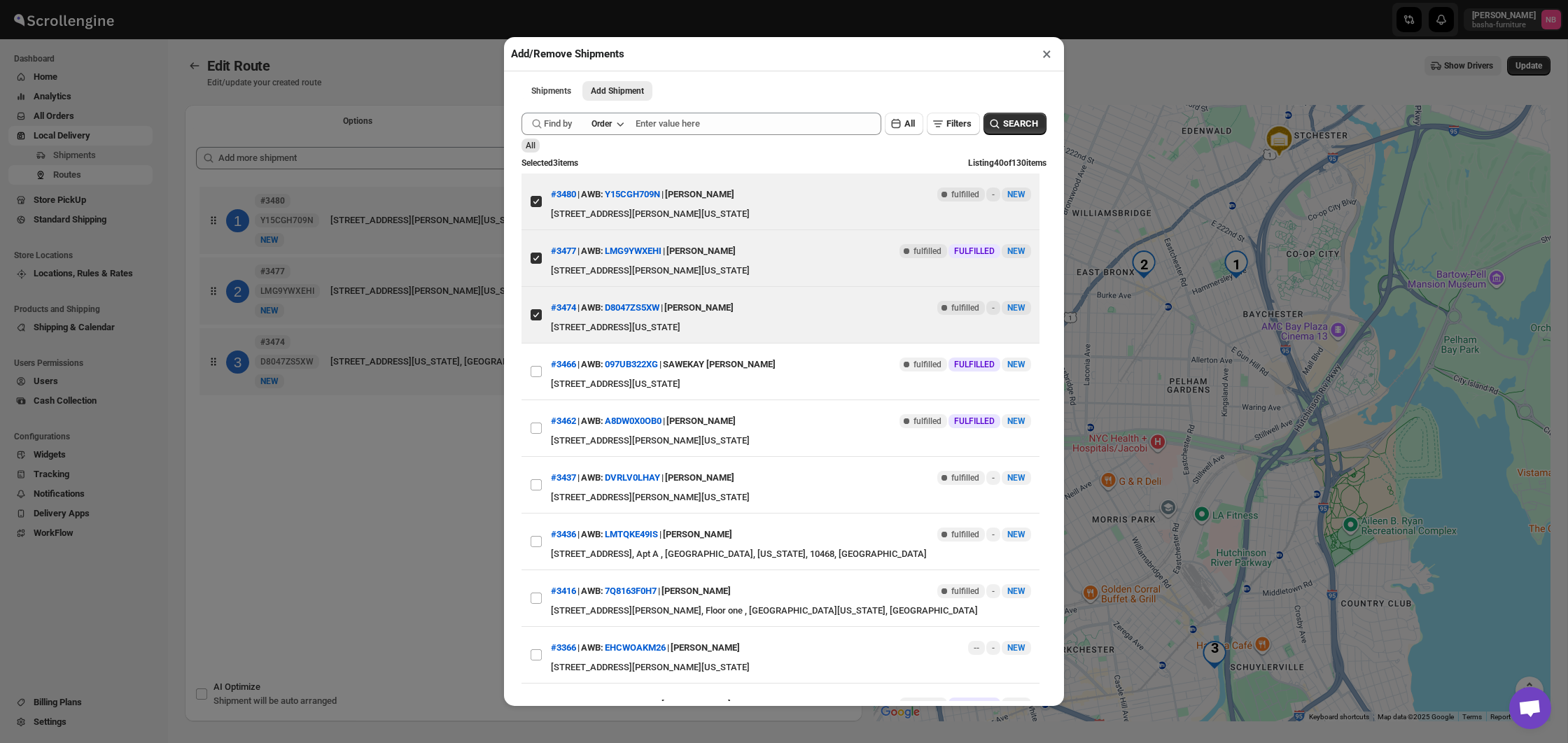
click at [407, 411] on div "Add/Remove Shipments × Shipments Add Shipment More views Shipments Add Shipment…" at bounding box center [784, 372] width 1568 height 743
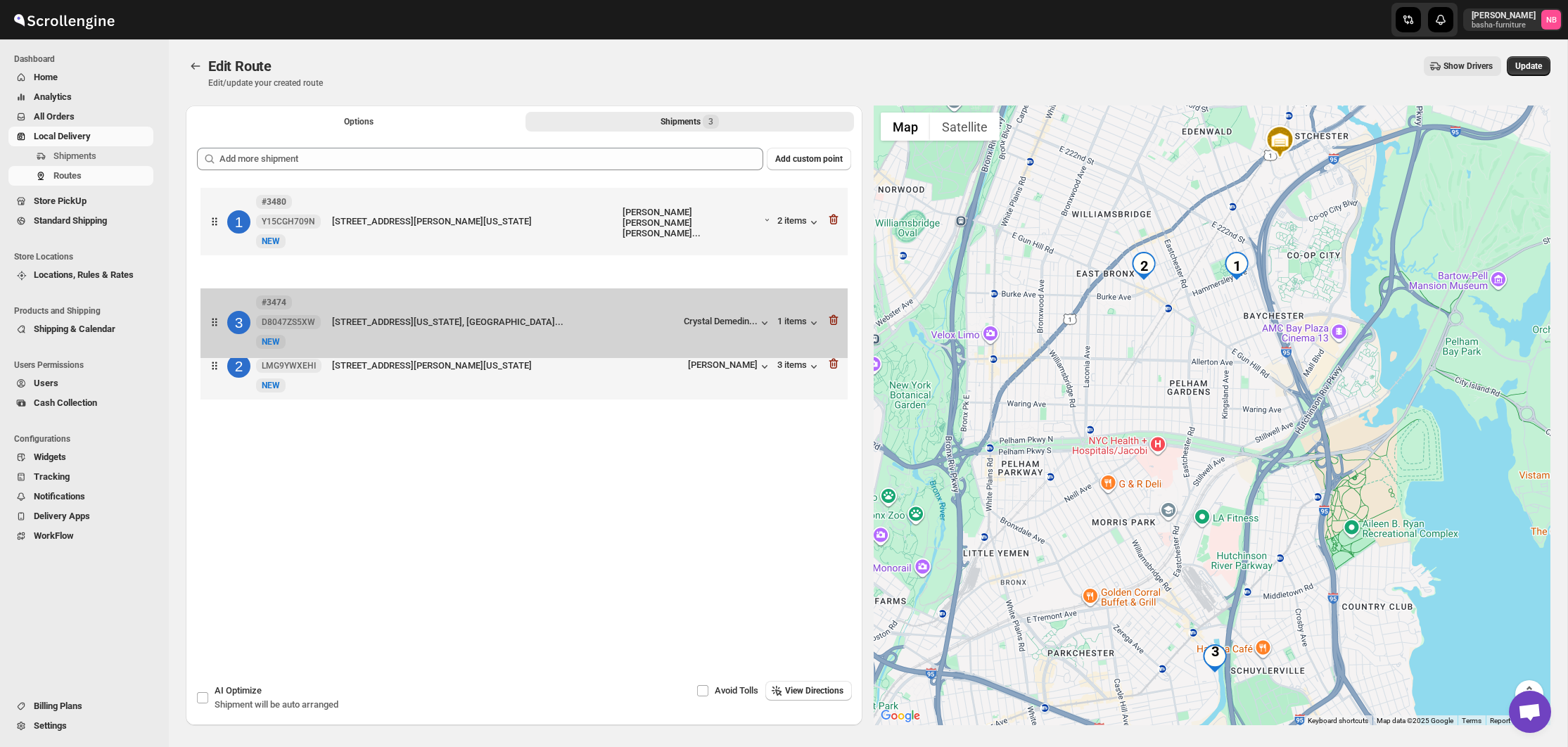
drag, startPoint x: 464, startPoint y: 366, endPoint x: 464, endPoint y: 311, distance: 55.0
click at [464, 312] on div "1 #3480 Y15CGH709N [GEOGRAPHIC_DATA][STREET_ADDRESS][PERSON_NAME], [GEOGRAPHIC_…" at bounding box center [524, 295] width 654 height 222
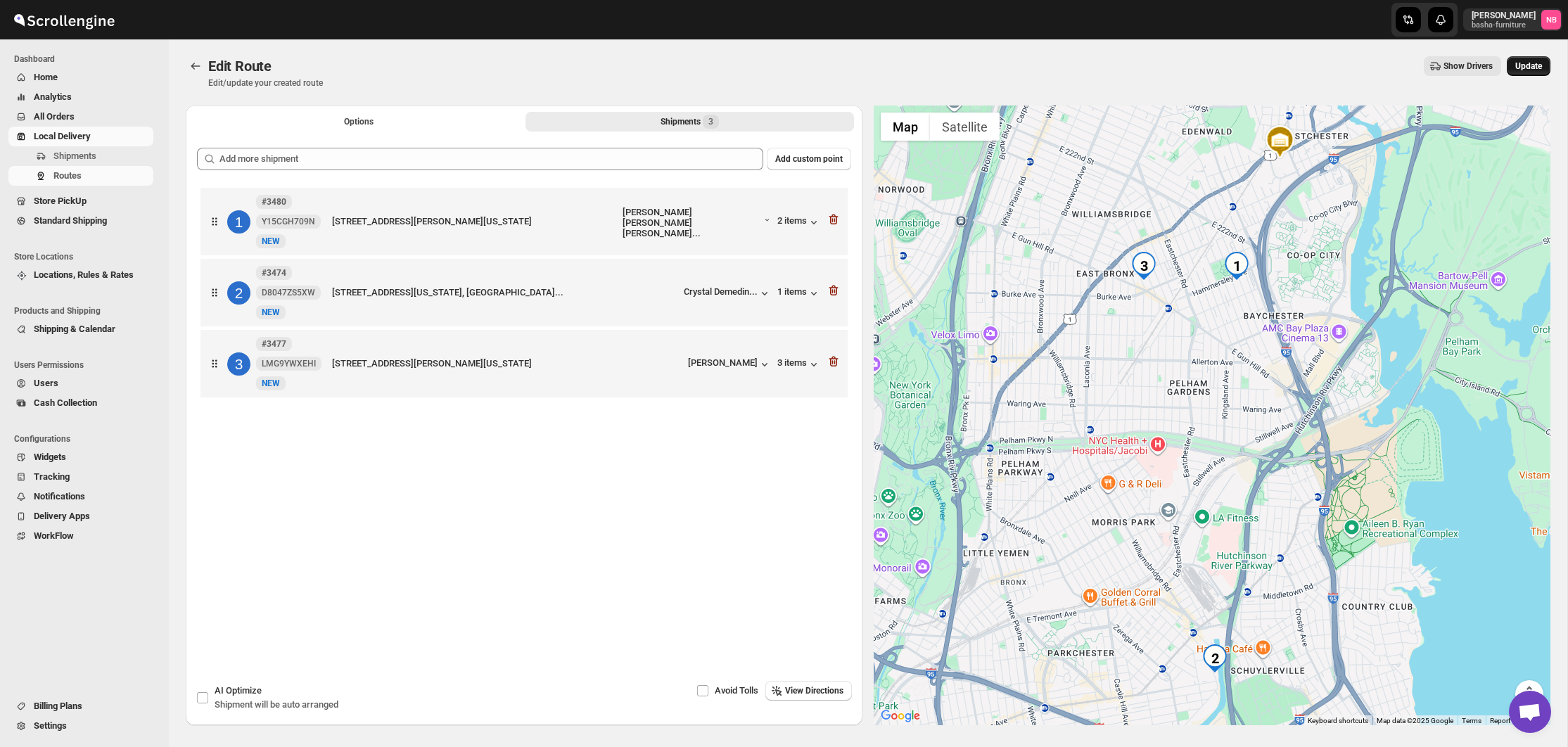
click at [1511, 73] on button "Update" at bounding box center [1528, 66] width 43 height 20
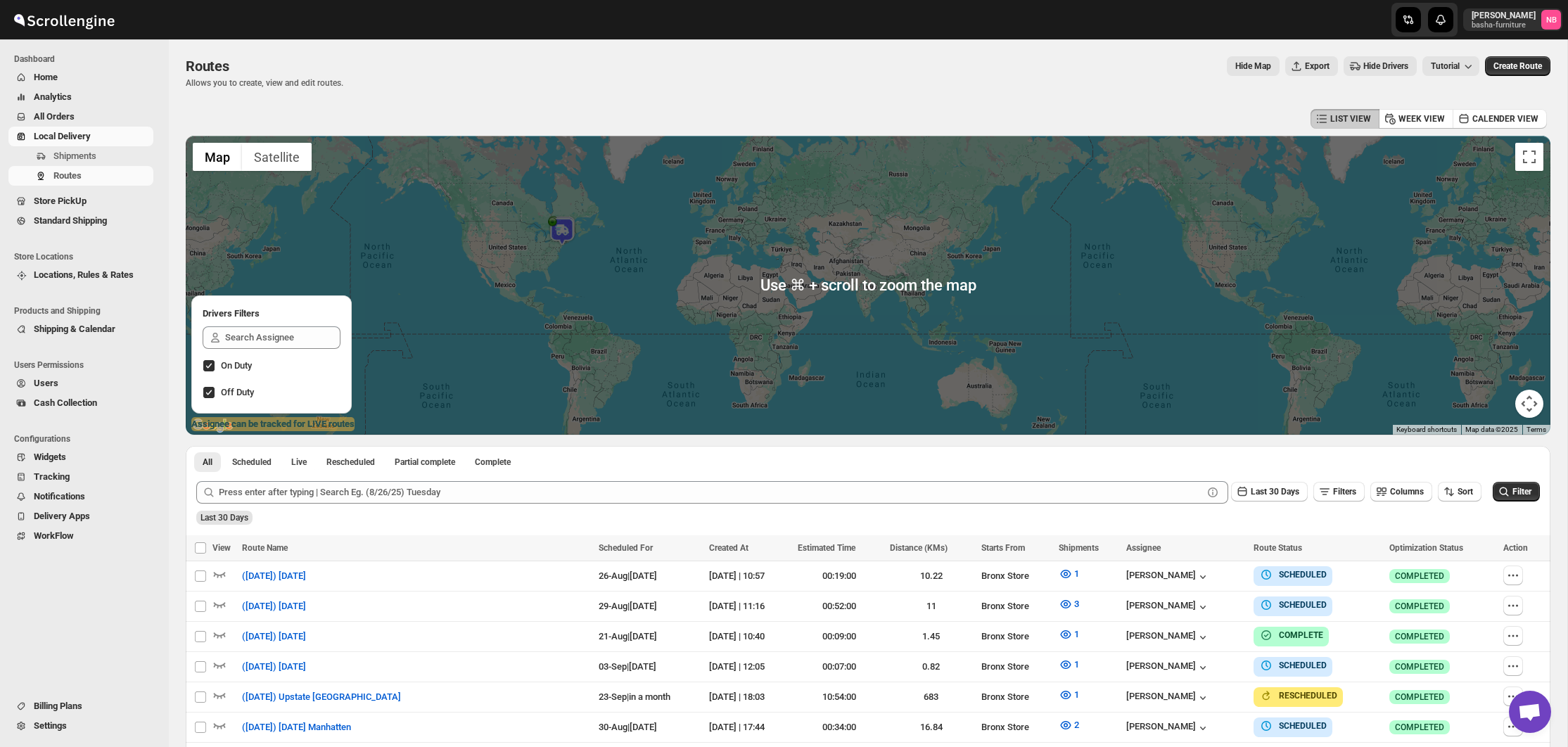
scroll to position [178, 0]
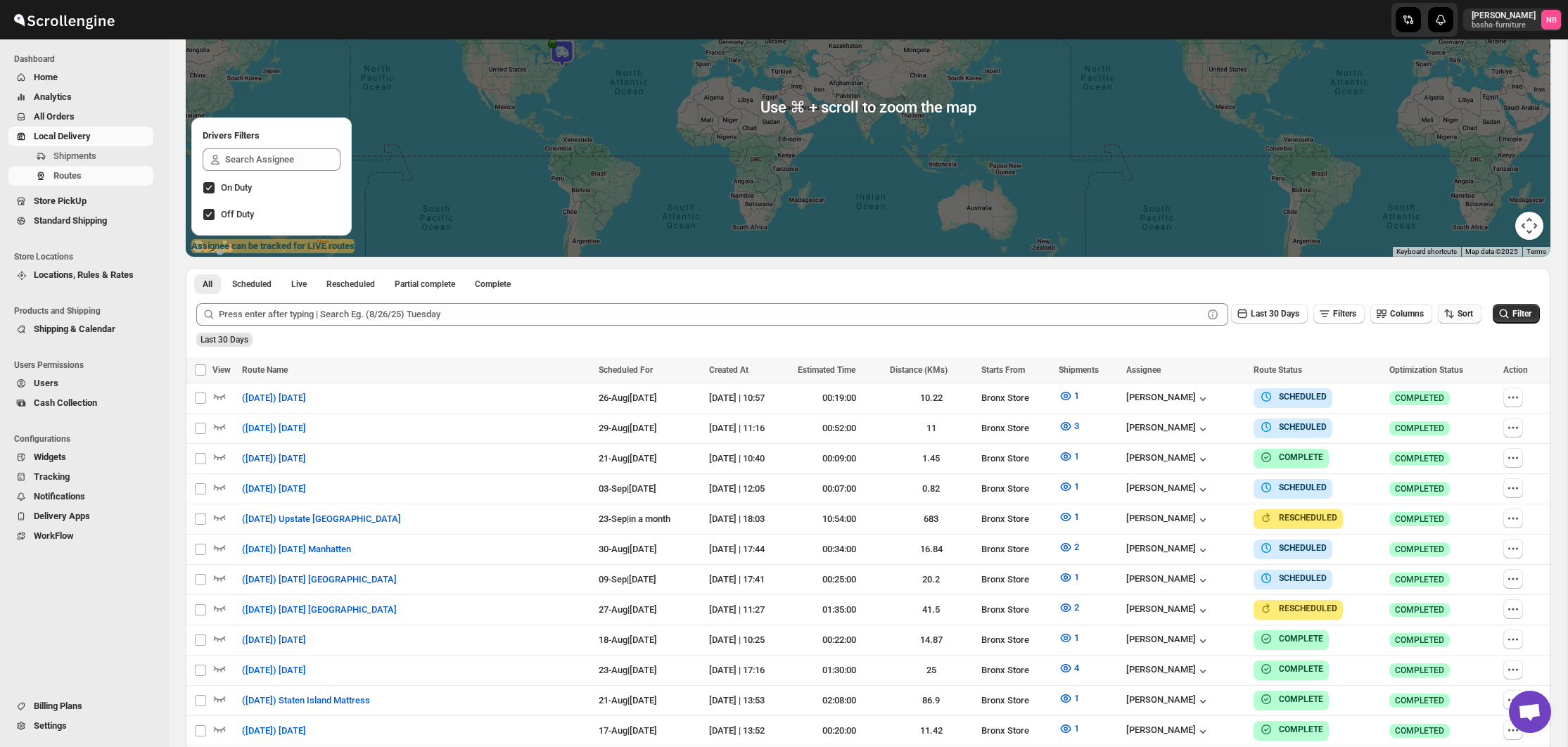
click at [1457, 316] on span "Sort" at bounding box center [1464, 313] width 15 height 10
click at [1442, 397] on button "Due Date" at bounding box center [1454, 389] width 85 height 22
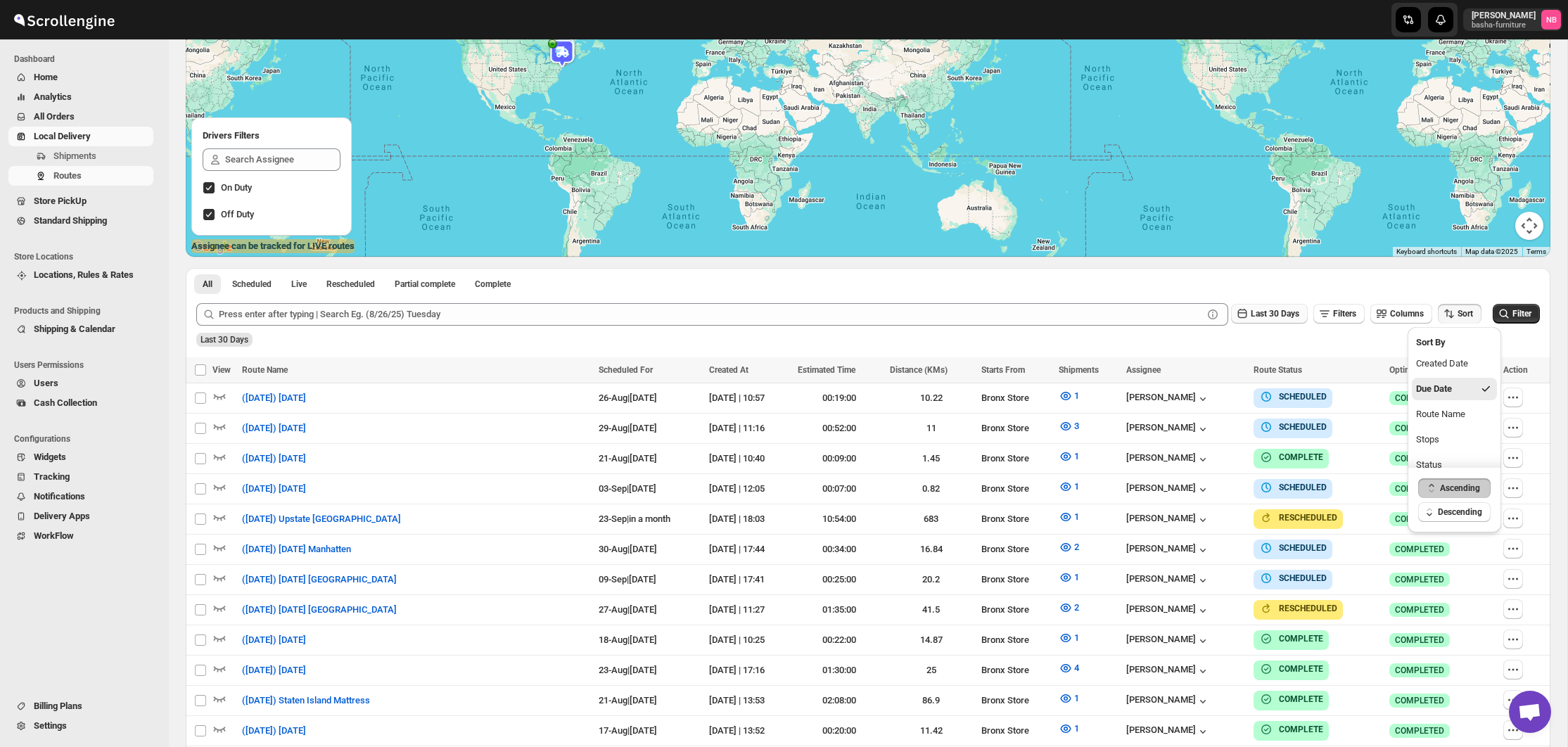
click at [1266, 317] on span "Last 30 Days" at bounding box center [1274, 313] width 49 height 10
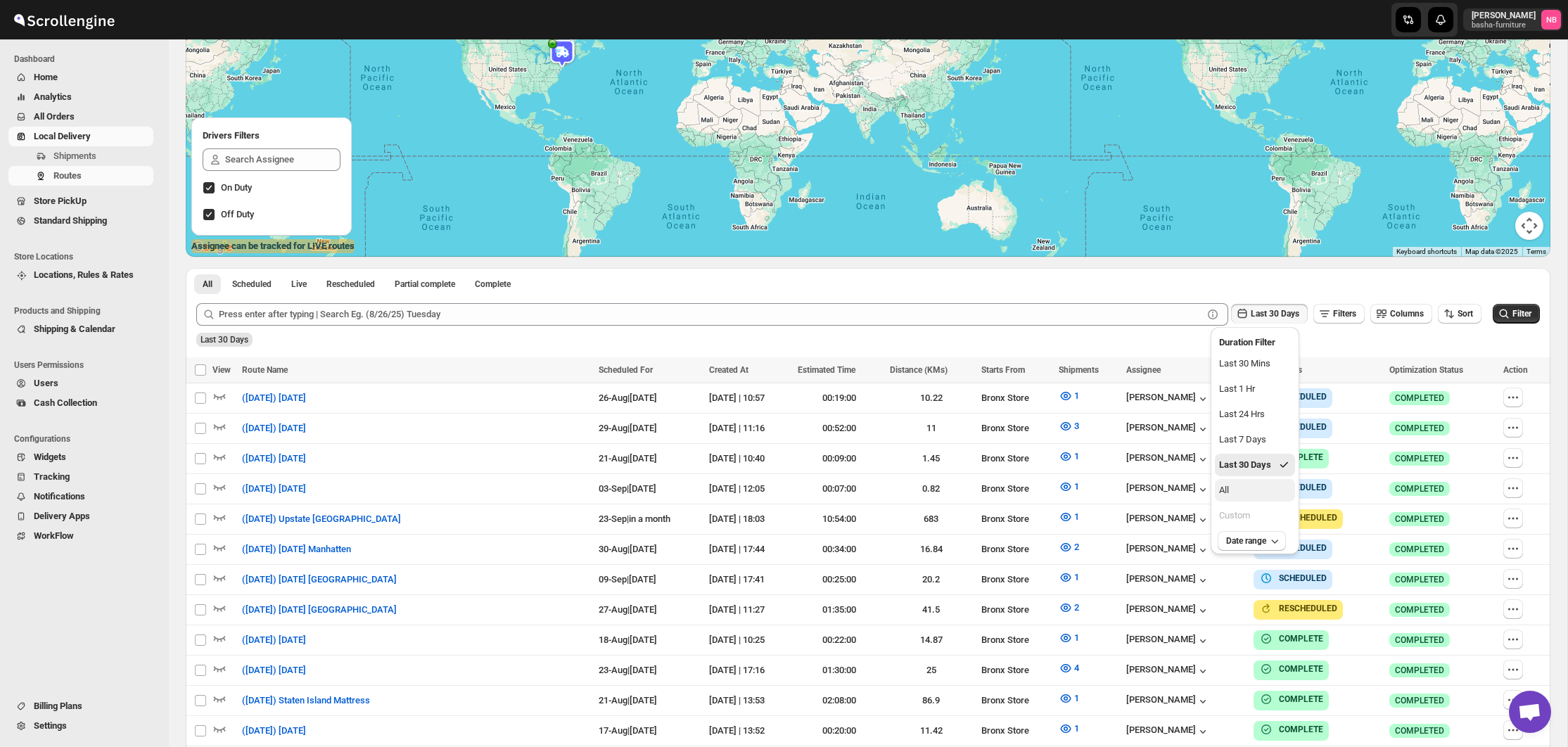
click at [1252, 490] on button "All" at bounding box center [1255, 490] width 80 height 22
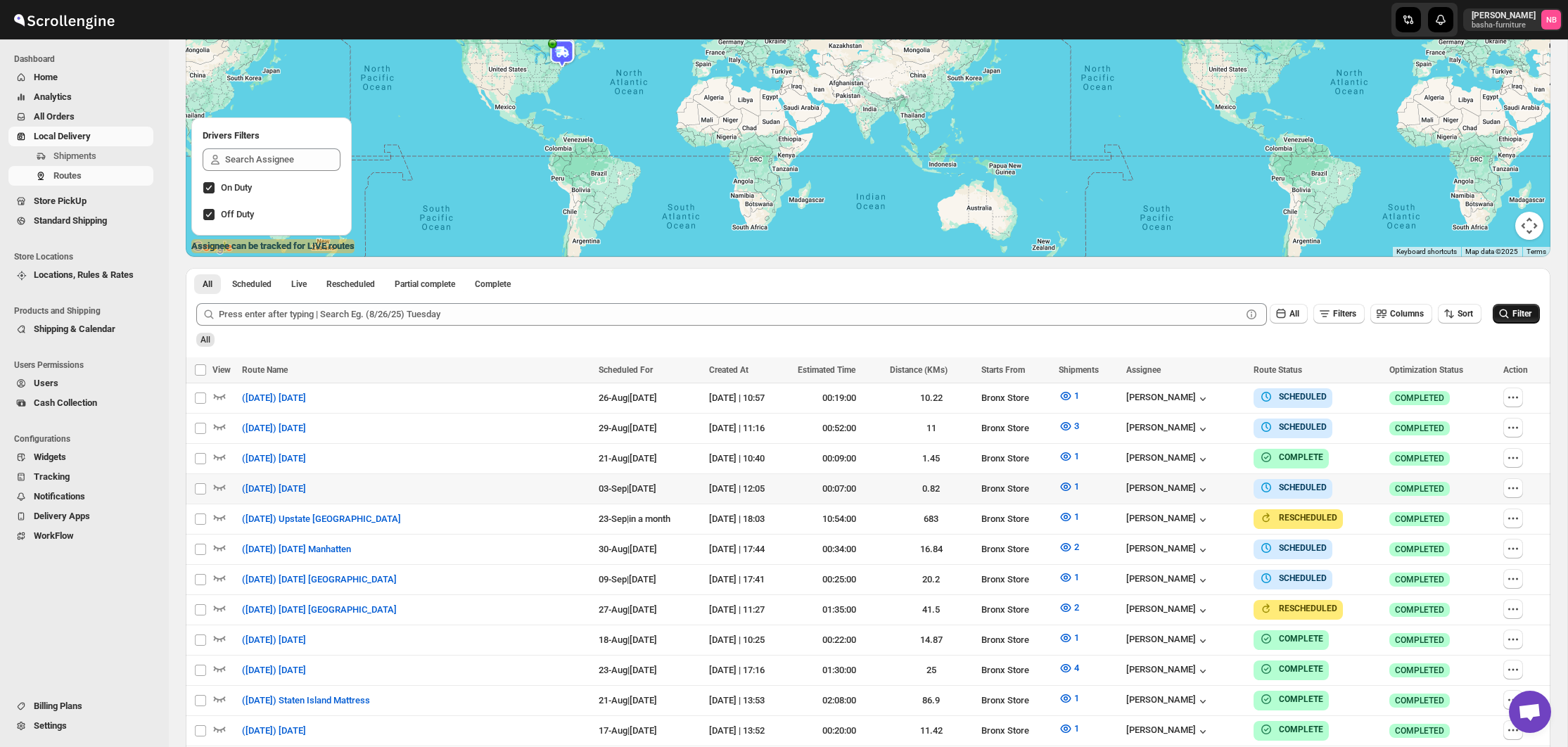
click at [1501, 321] on button "Filter" at bounding box center [1516, 313] width 47 height 20
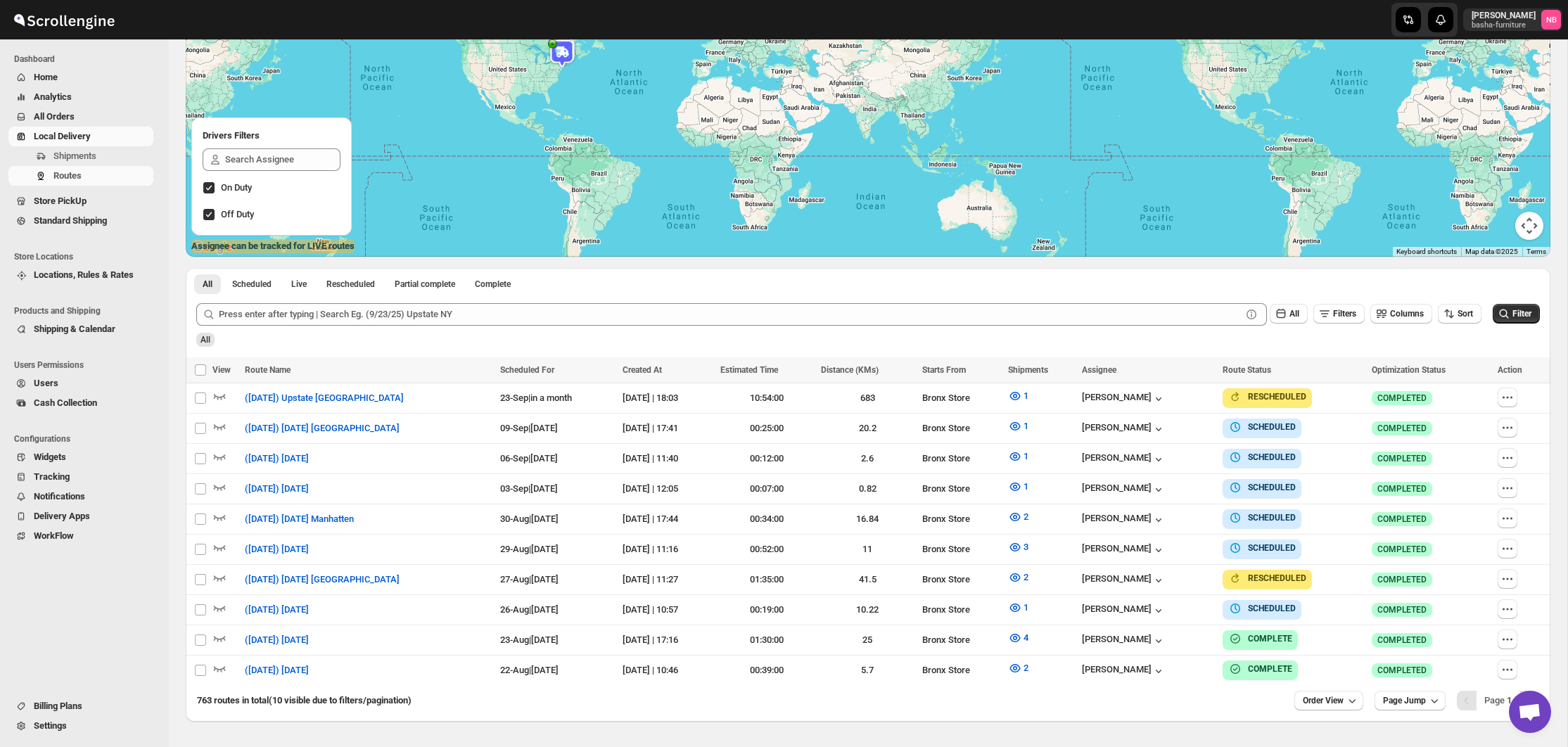
click at [938, 342] on div "All" at bounding box center [866, 334] width 1346 height 24
click at [1022, 512] on icon "button" at bounding box center [1015, 517] width 14 height 14
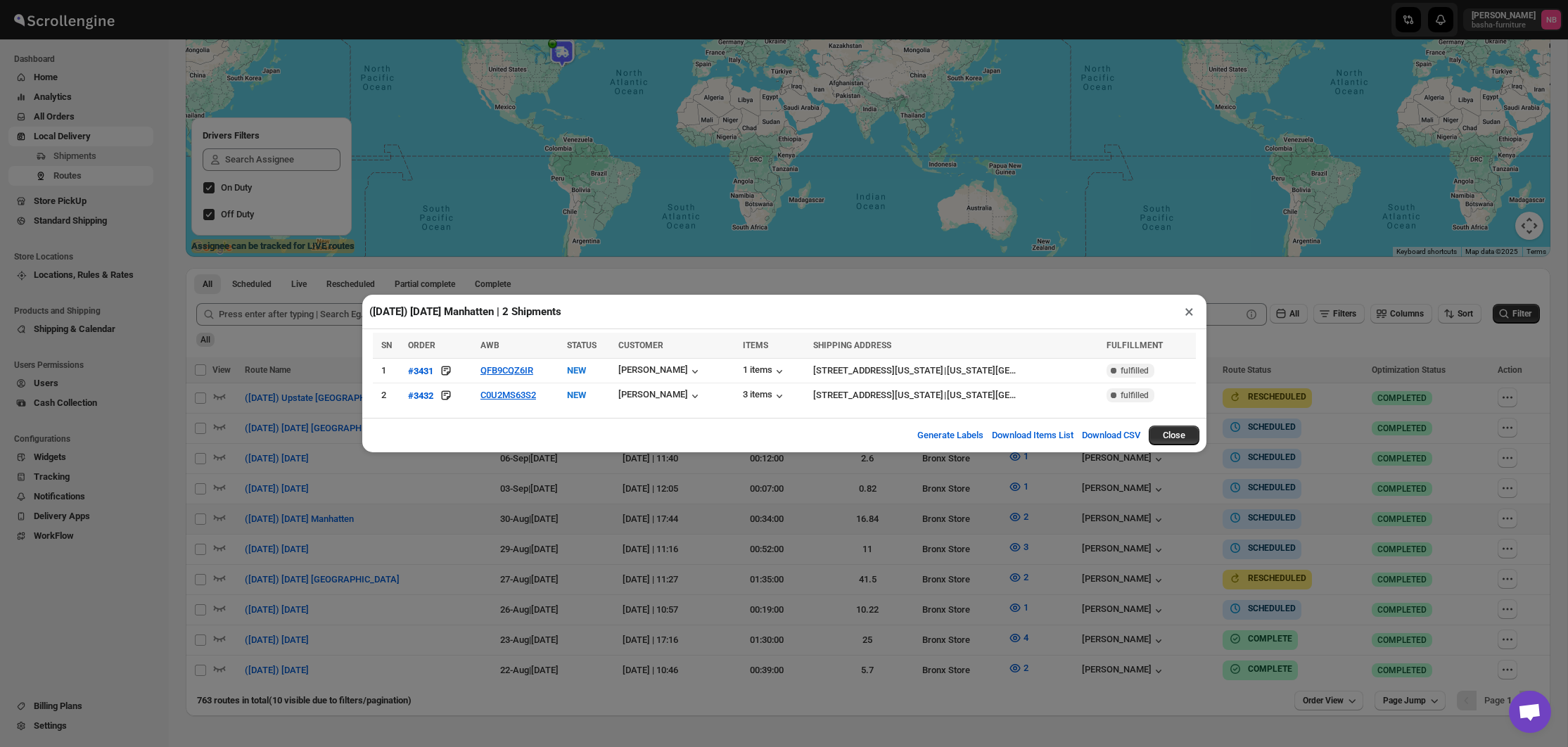
click at [1416, 395] on div "([DATE]) [DATE] Manhatten | 2 Shipments × SN ORDER AWB STATUS CUSTOMER ITEMS SH…" at bounding box center [784, 374] width 1568 height 747
